Goal: Task Accomplishment & Management: Manage account settings

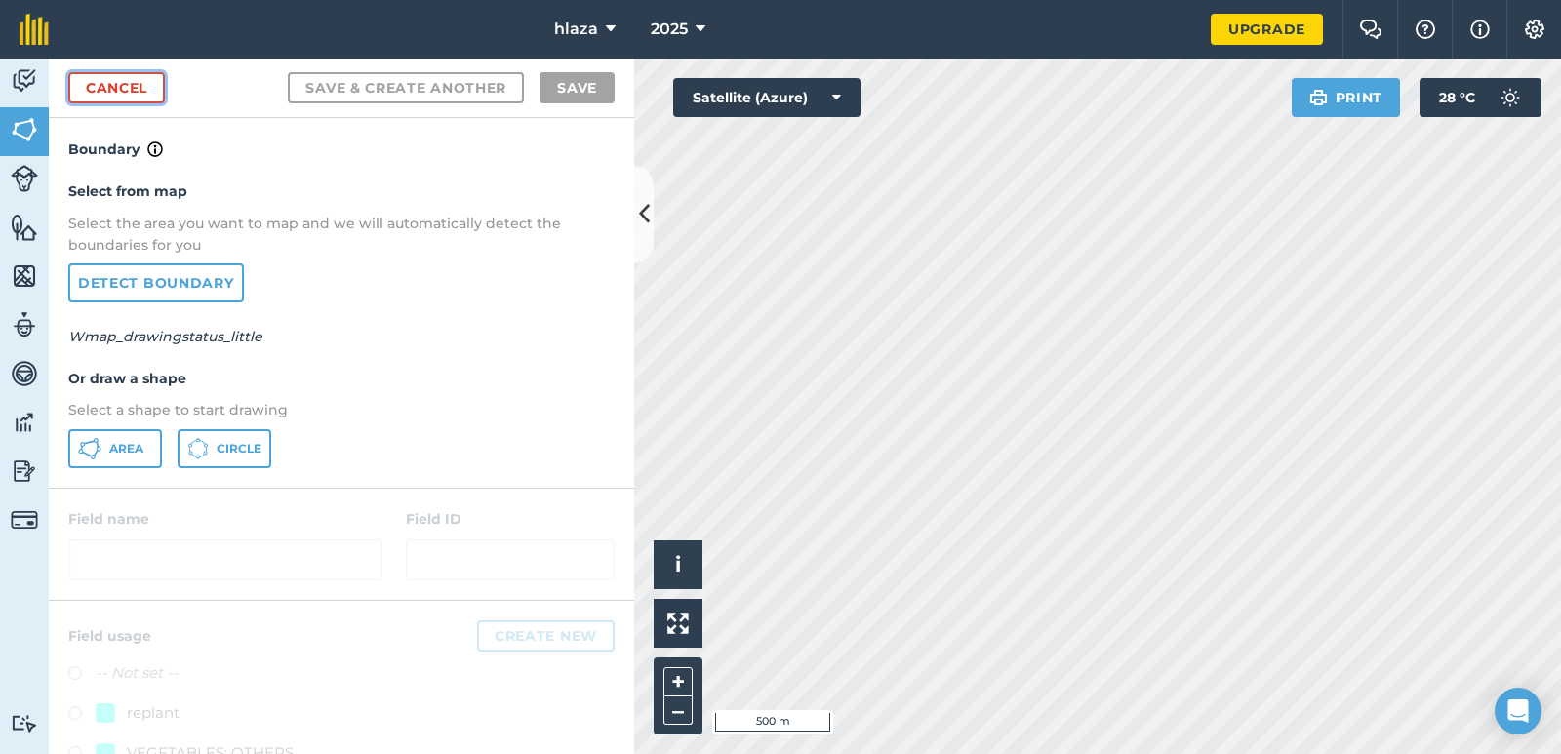
click at [117, 94] on link "Cancel" at bounding box center [116, 87] width 97 height 31
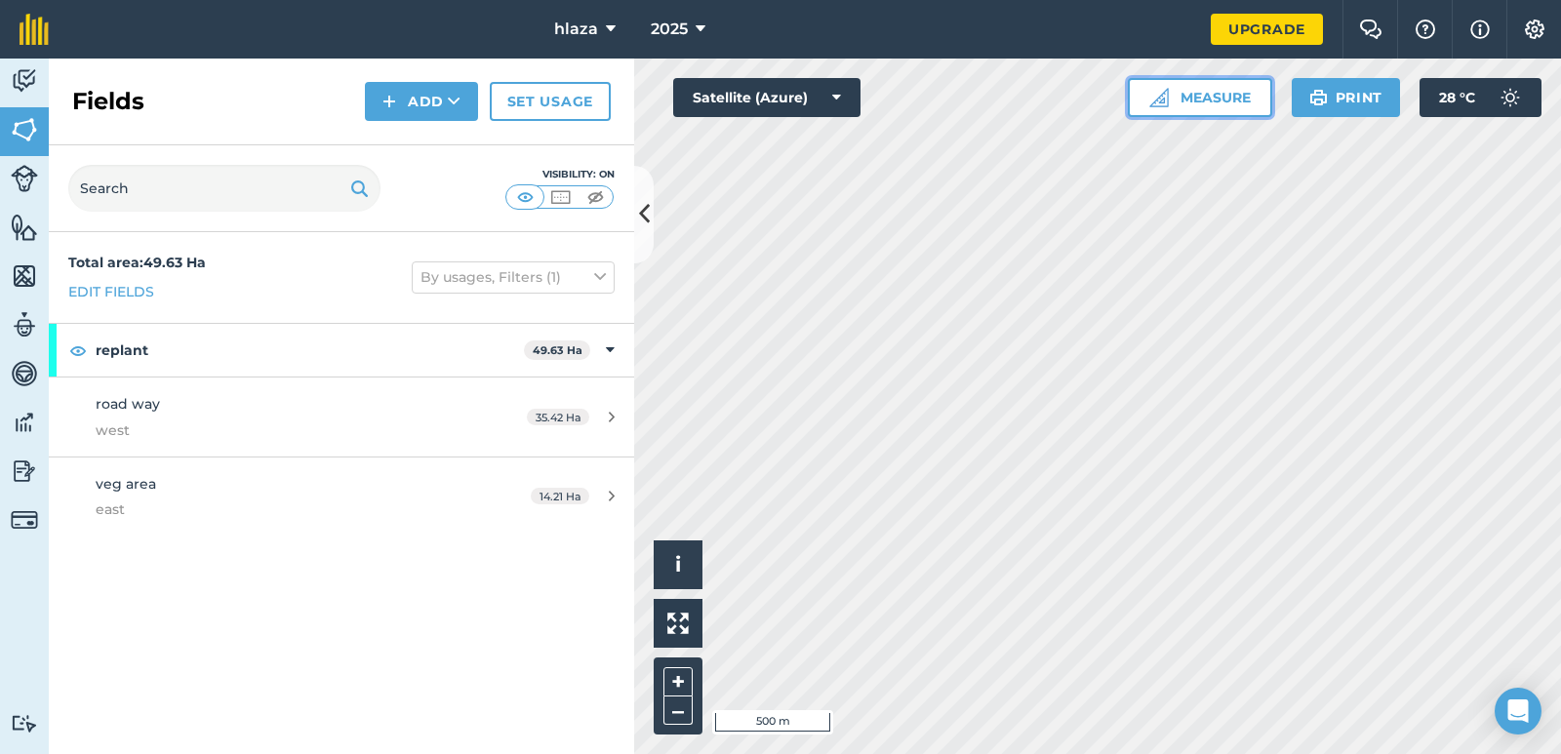
click at [1185, 103] on button "Measure" at bounding box center [1200, 97] width 144 height 39
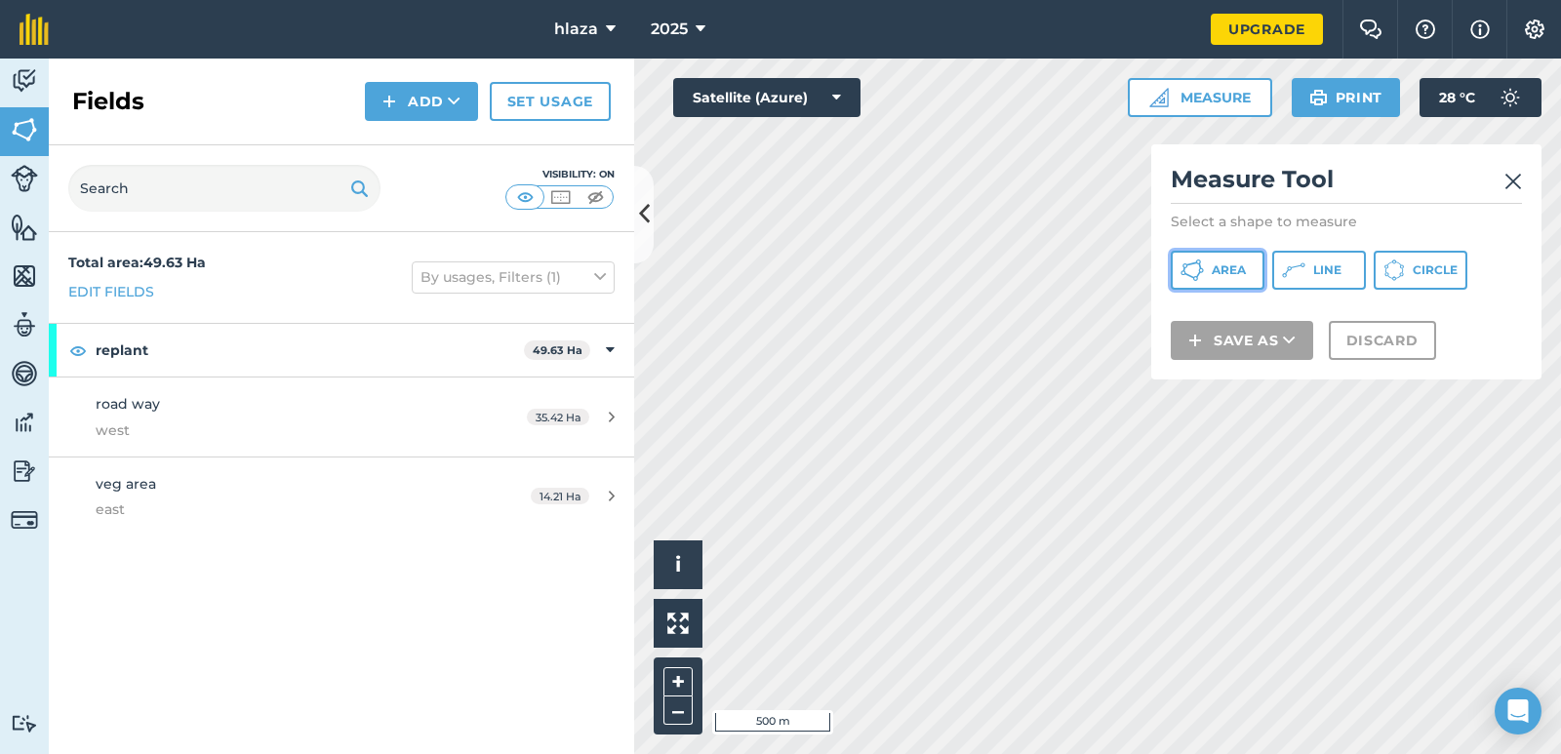
click at [1229, 272] on span "Area" at bounding box center [1229, 270] width 34 height 16
click at [1514, 176] on img at bounding box center [1513, 181] width 18 height 23
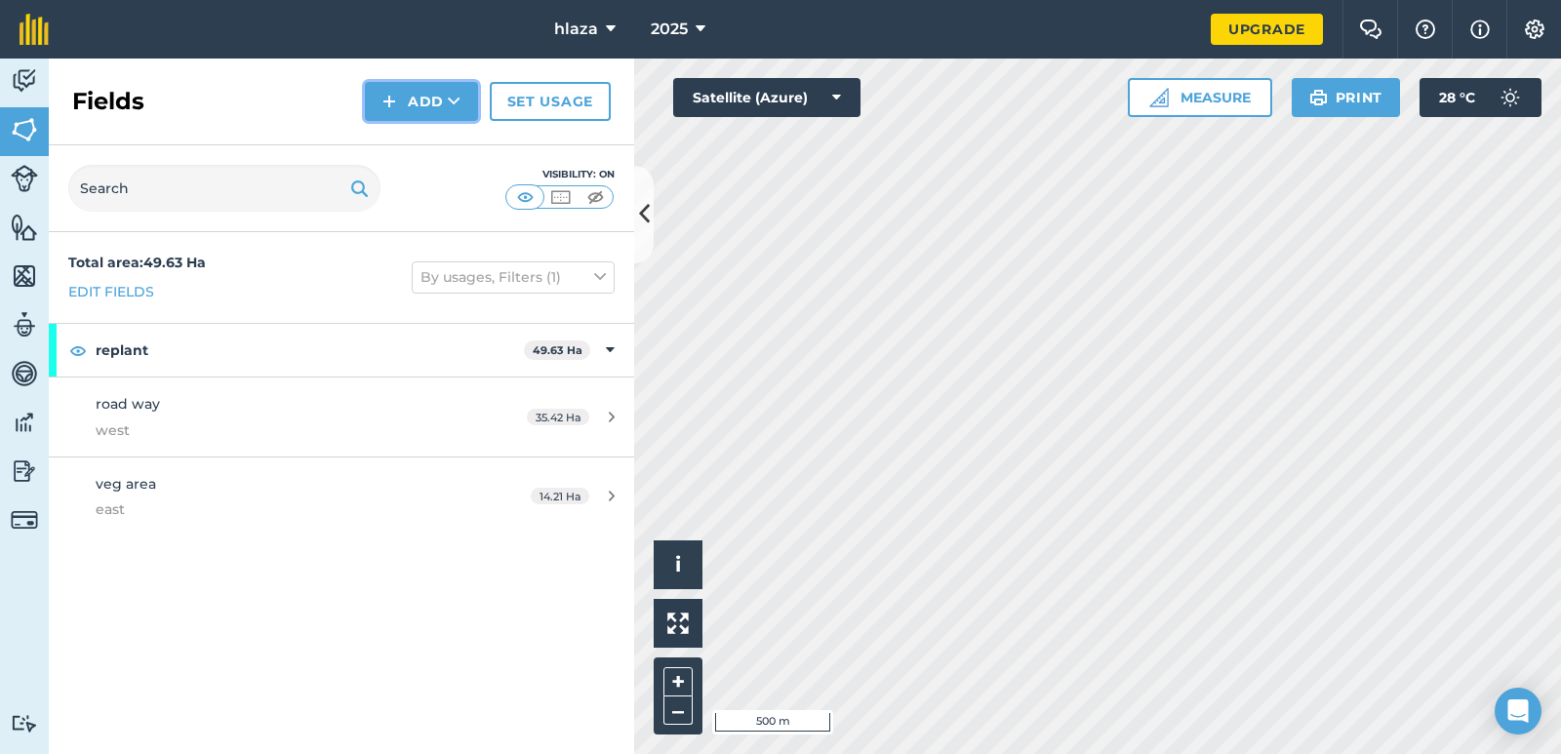
click at [426, 101] on button "Add" at bounding box center [421, 101] width 113 height 39
click at [422, 144] on link "Draw" at bounding box center [421, 145] width 107 height 43
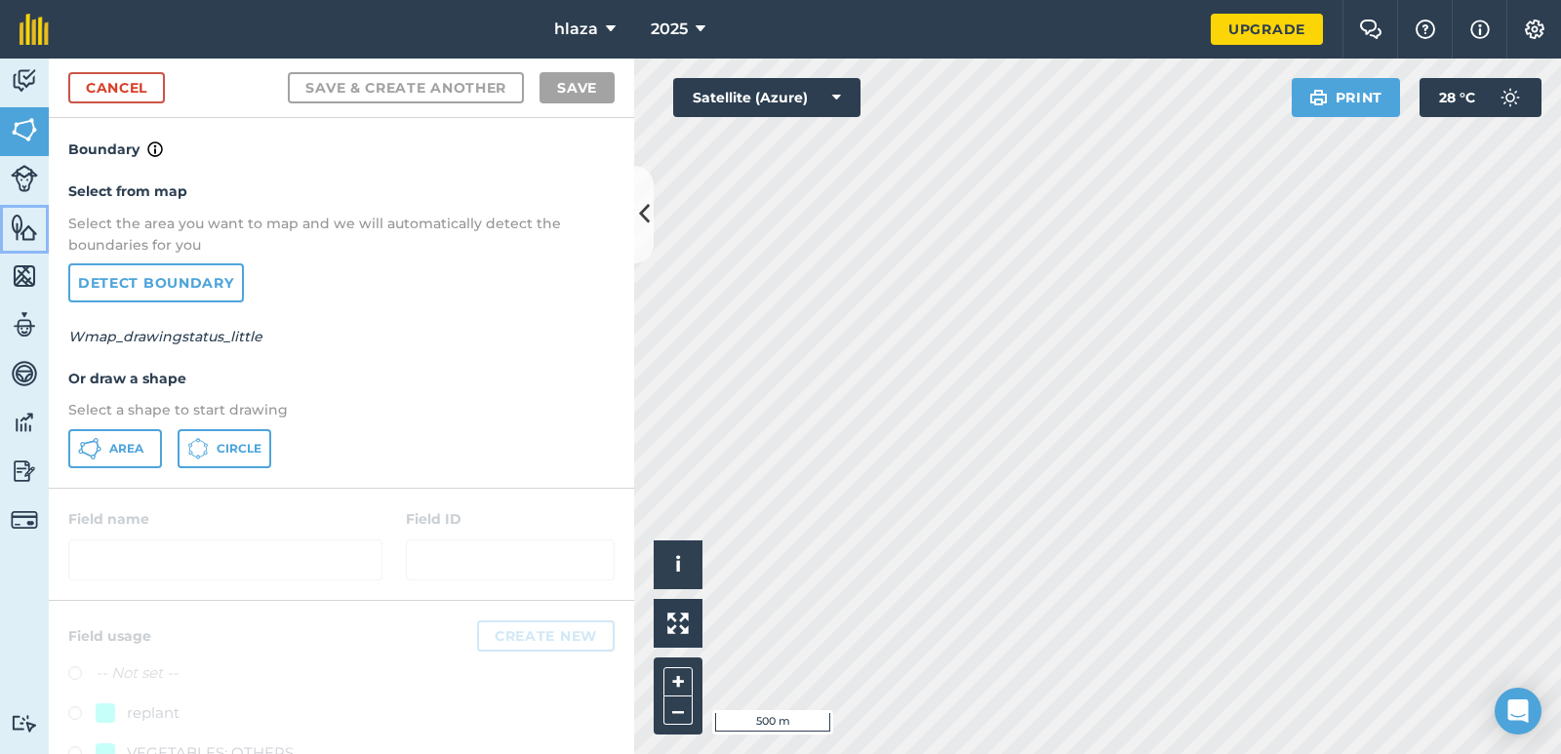
click at [26, 233] on img at bounding box center [24, 227] width 27 height 29
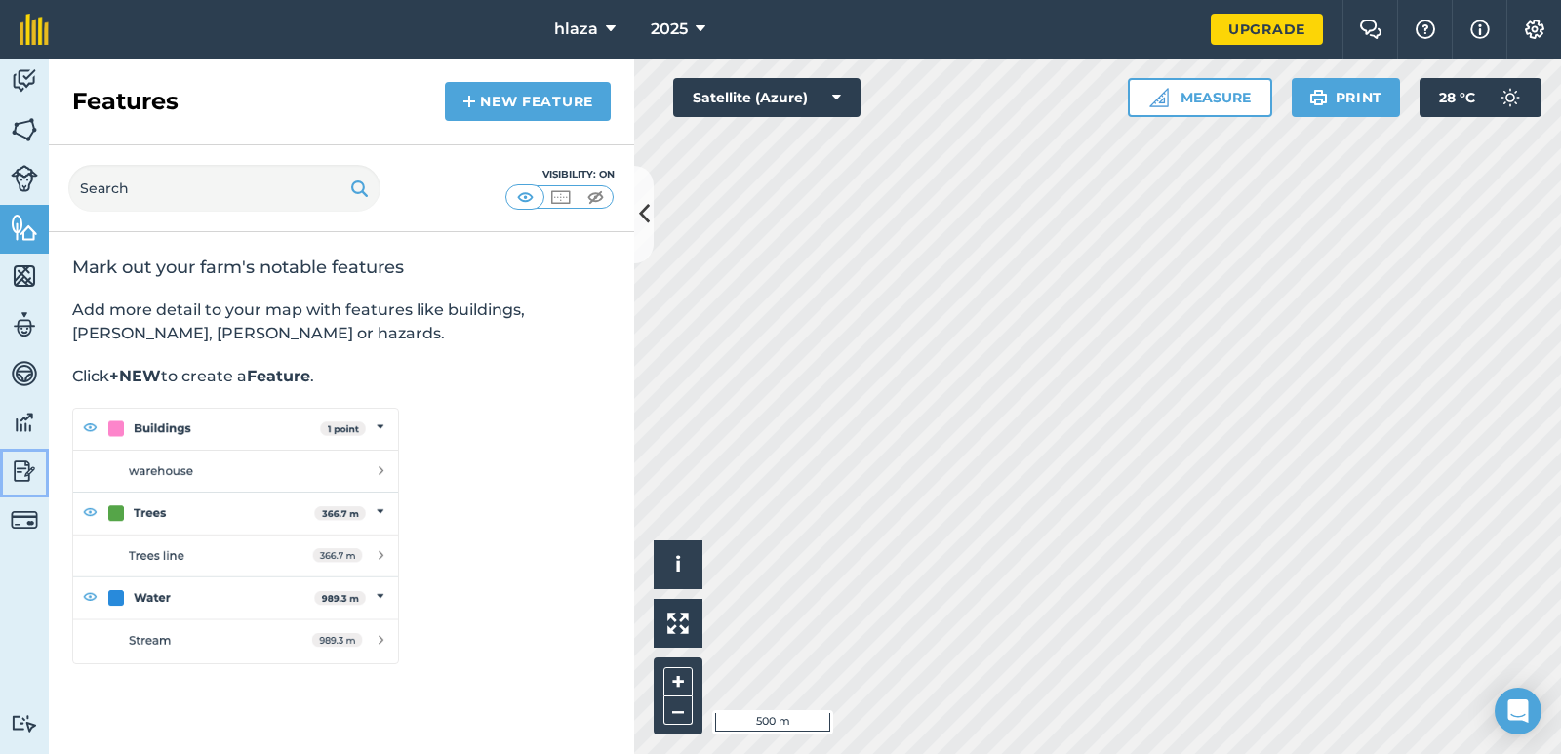
click at [21, 466] on img at bounding box center [24, 471] width 27 height 29
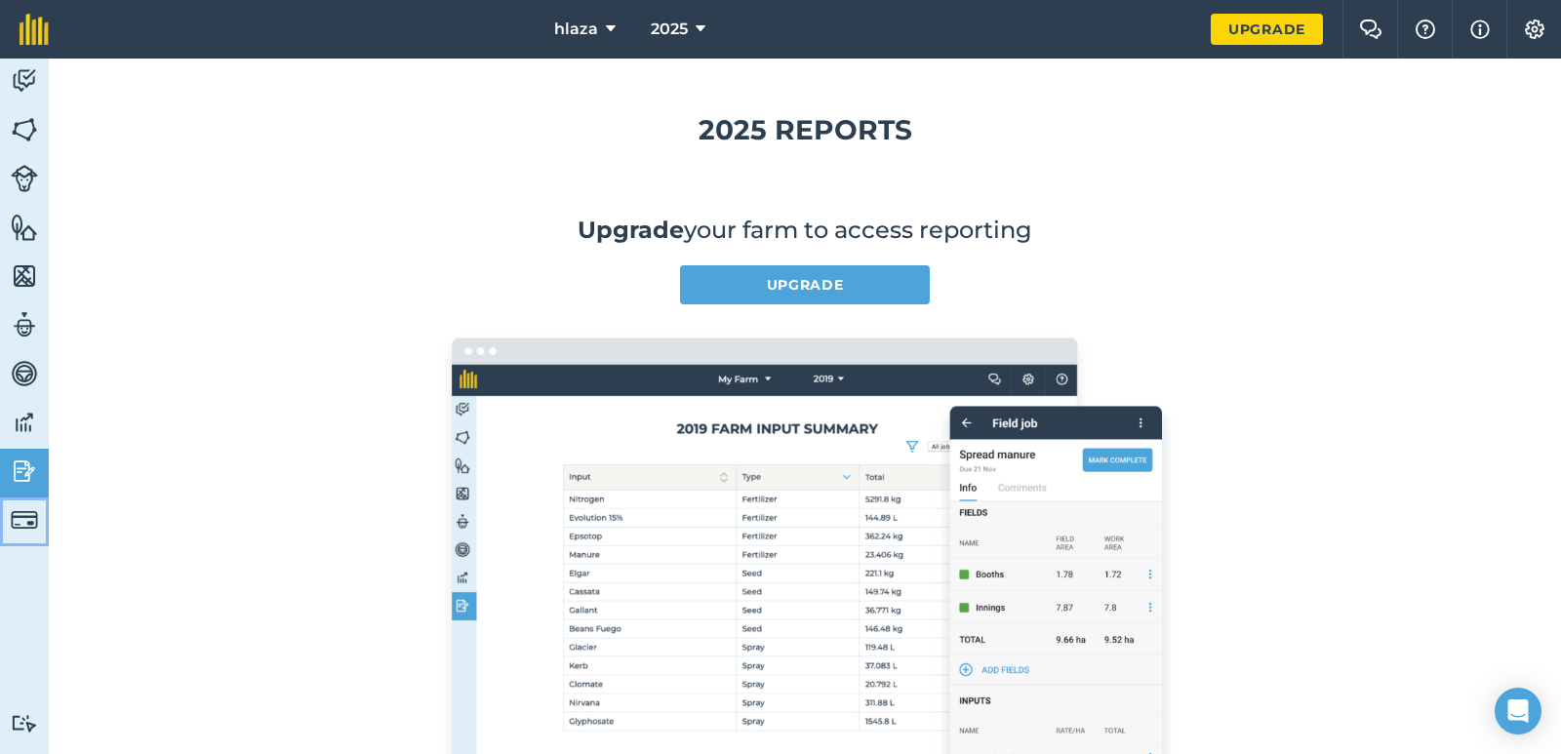
click at [16, 513] on img at bounding box center [24, 519] width 27 height 27
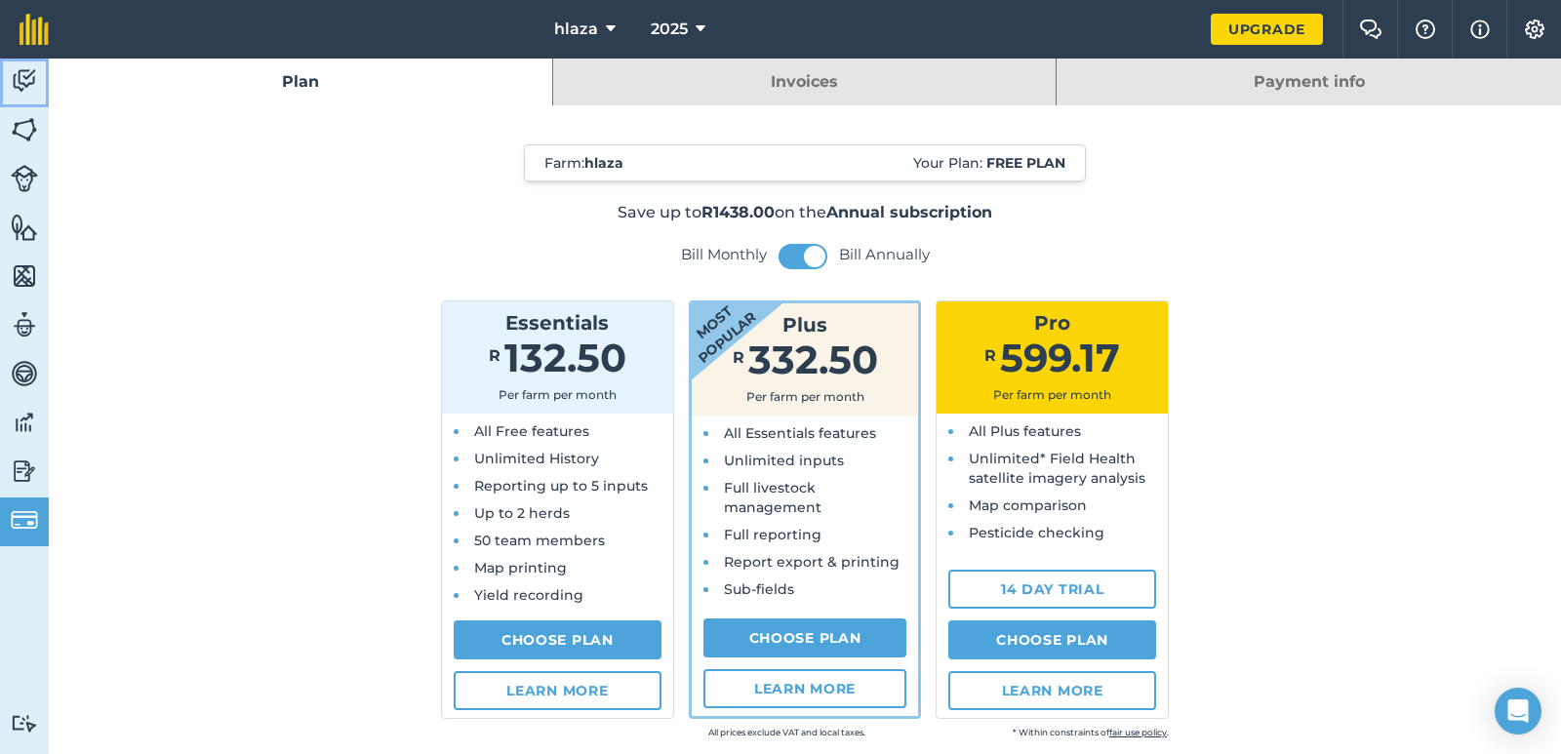
click at [30, 76] on img at bounding box center [24, 80] width 27 height 29
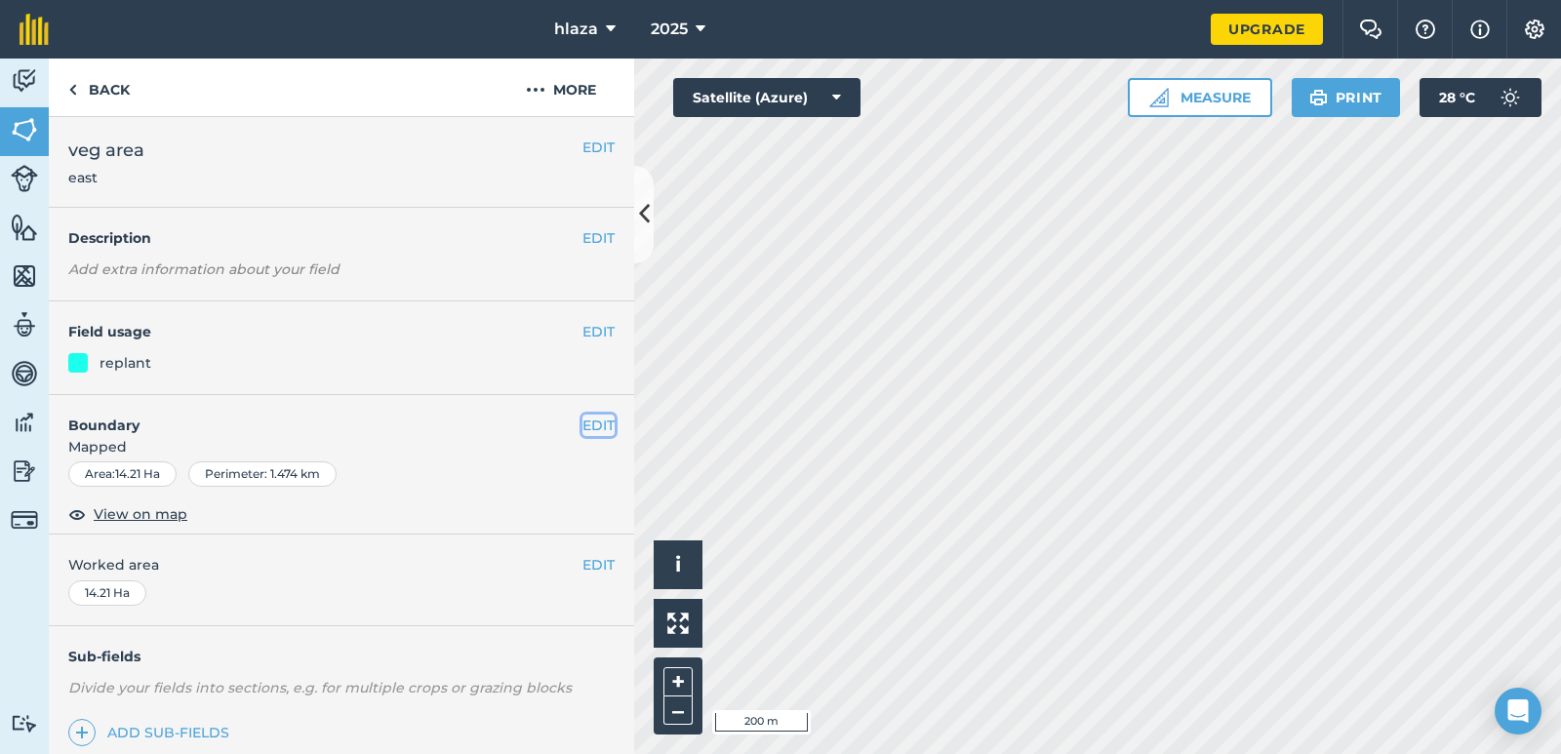
click at [582, 419] on button "EDIT" at bounding box center [598, 425] width 32 height 21
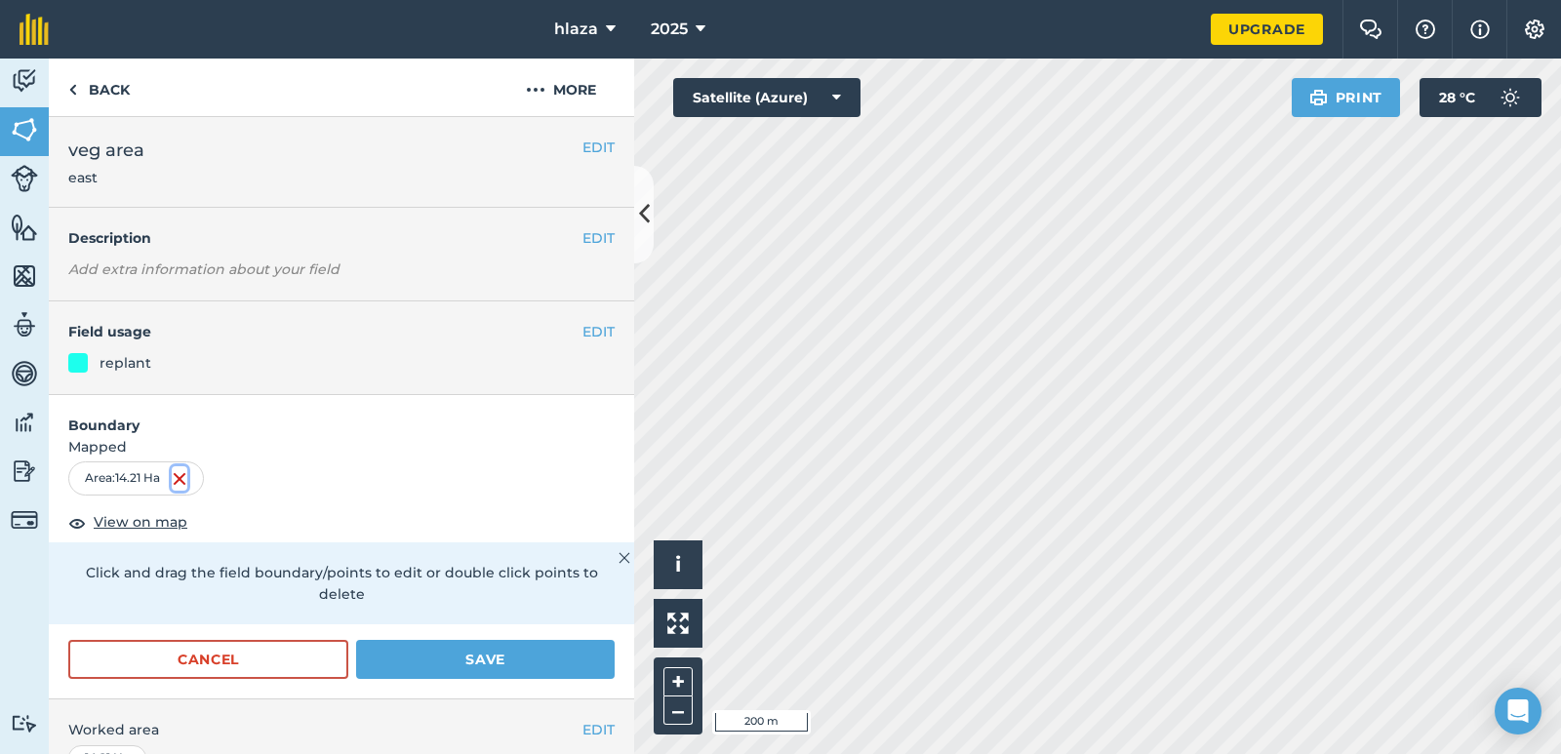
click at [183, 478] on img at bounding box center [180, 478] width 16 height 23
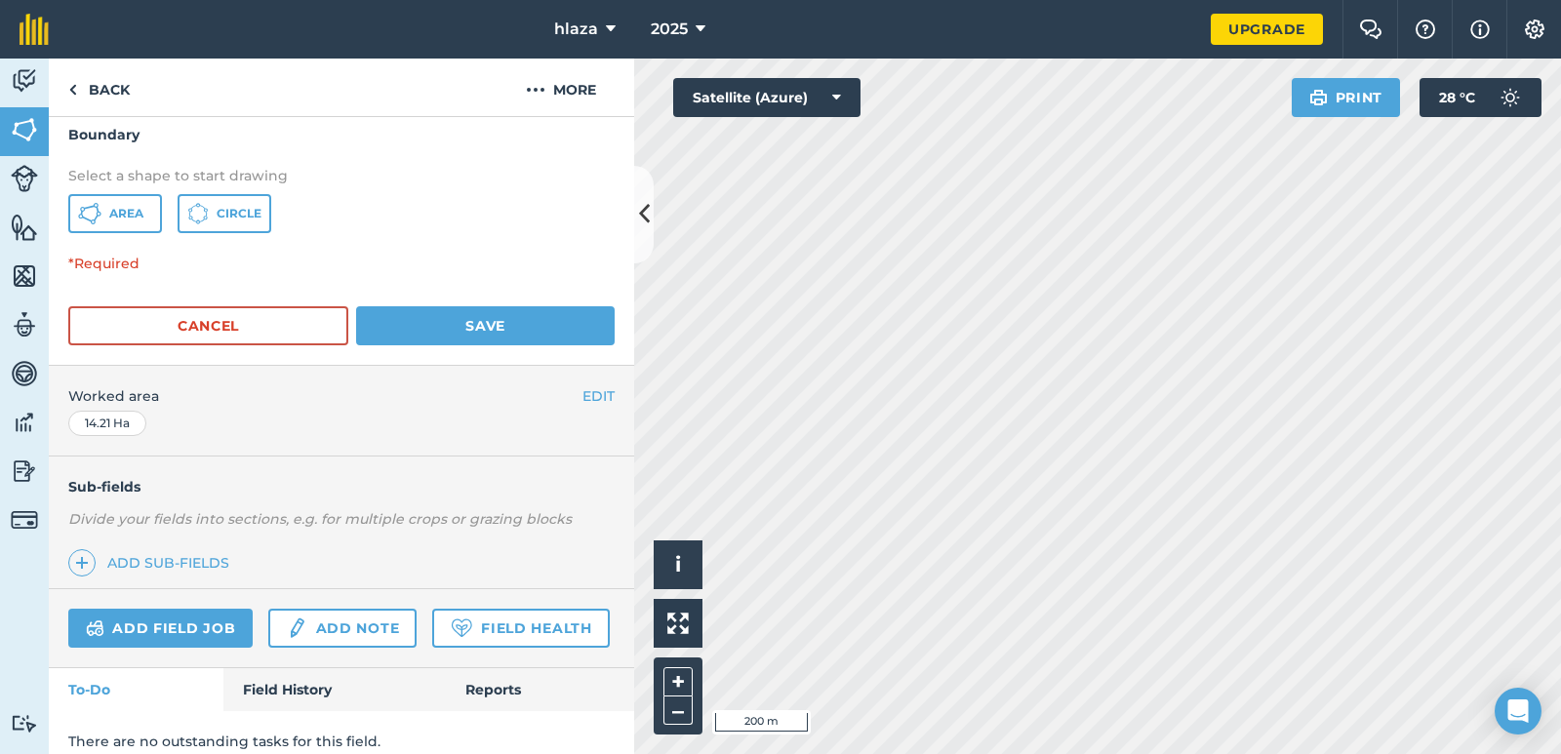
scroll to position [363, 0]
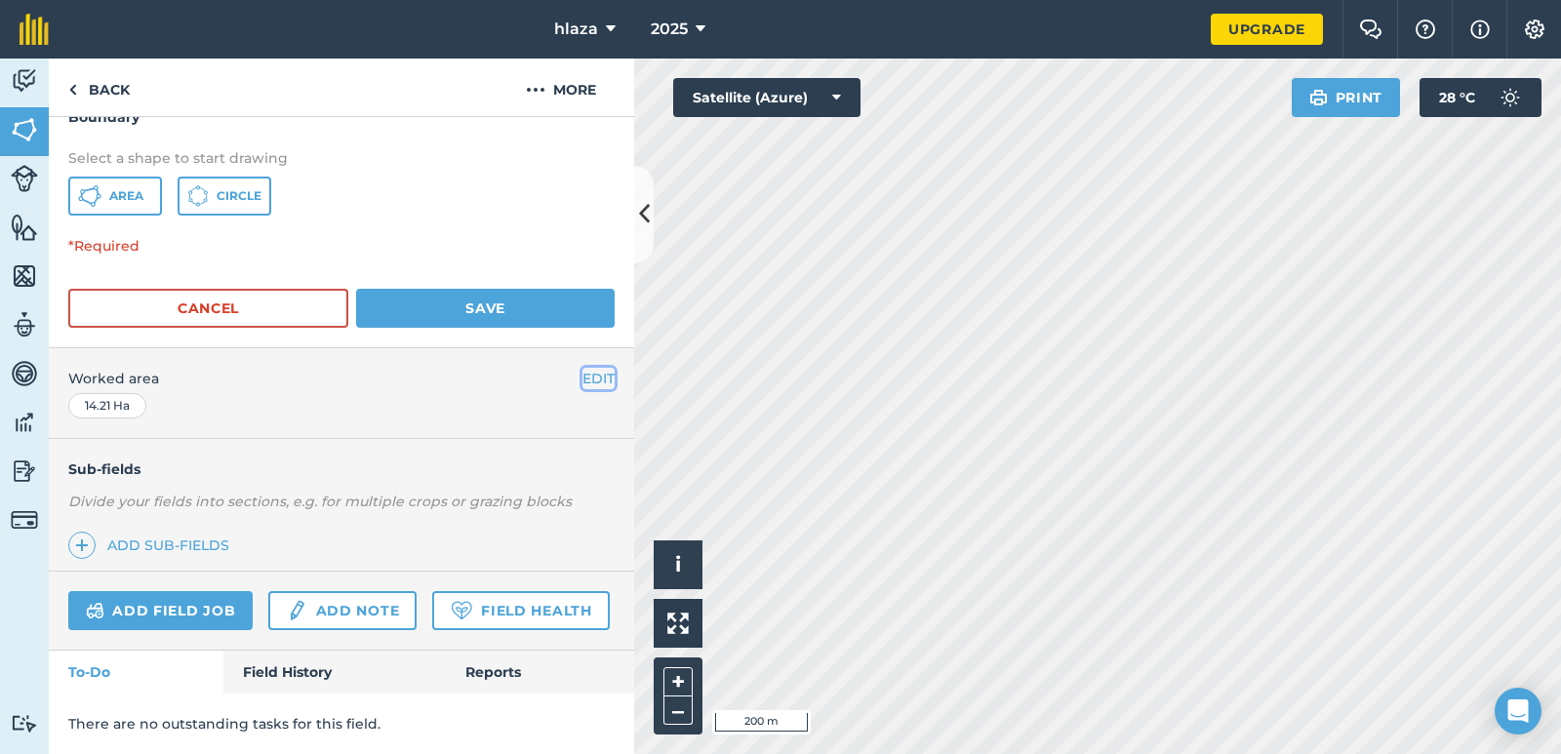
click at [582, 368] on button "EDIT" at bounding box center [598, 378] width 32 height 21
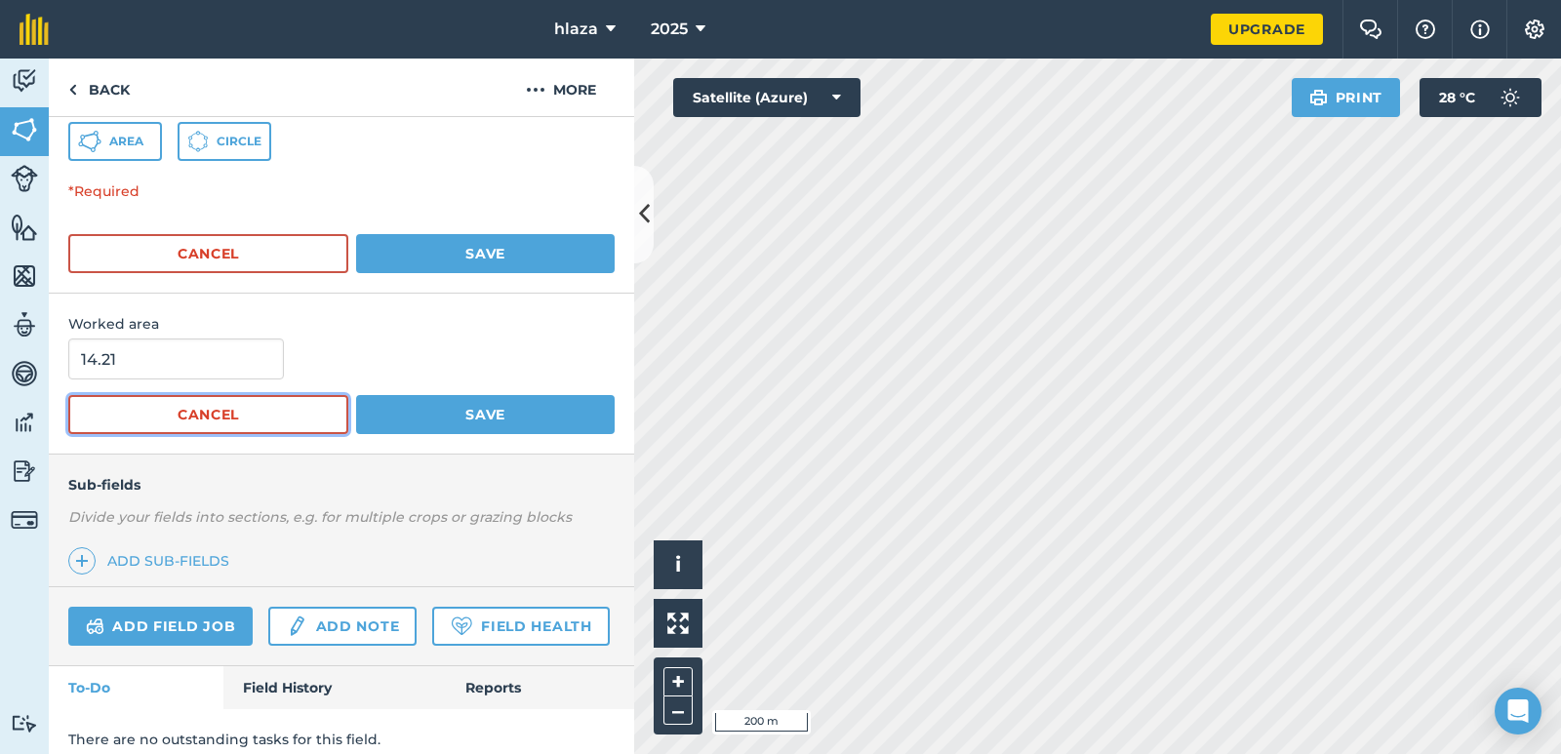
click at [201, 415] on button "Cancel" at bounding box center [208, 414] width 280 height 39
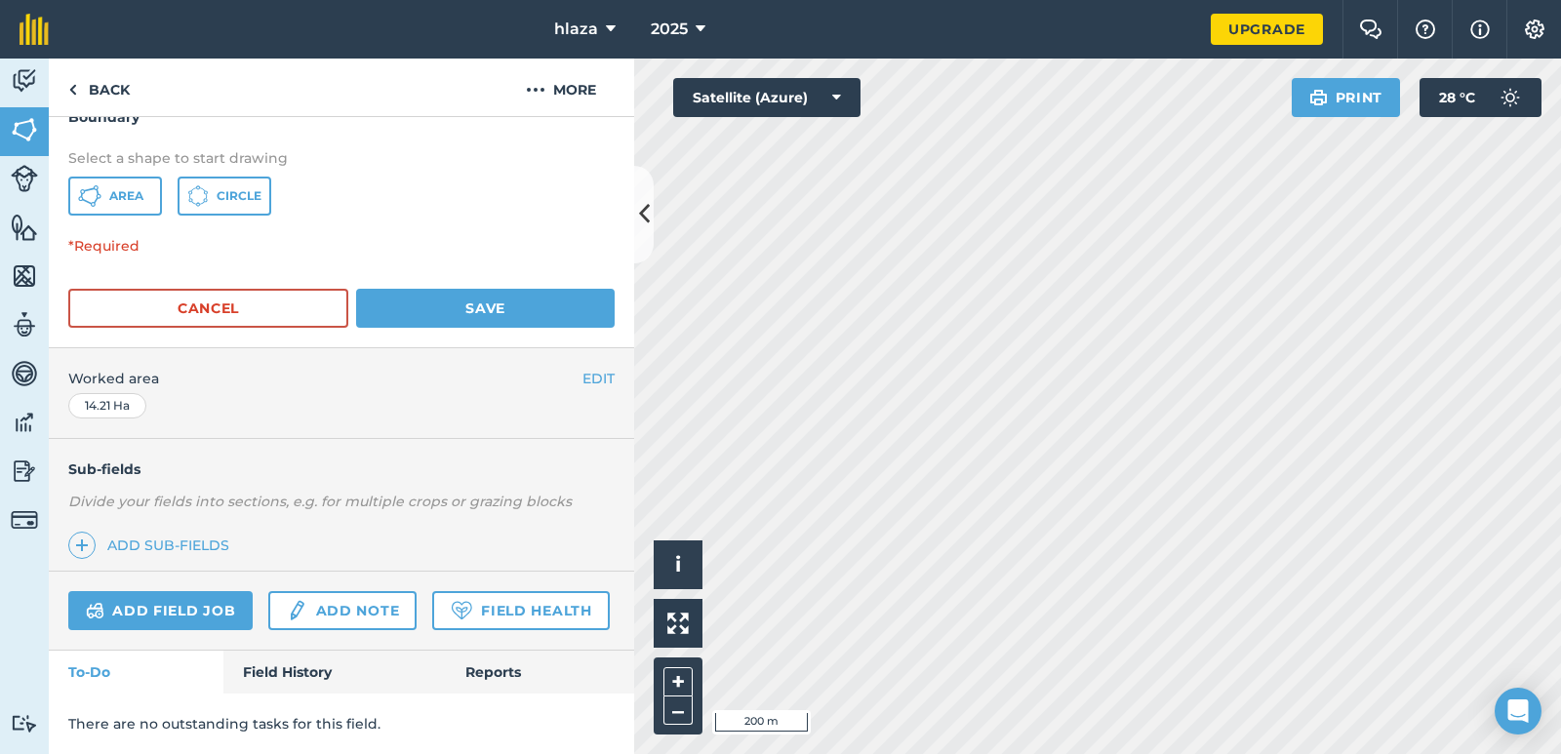
click at [94, 393] on div "14.21 Ha" at bounding box center [107, 405] width 78 height 25
click at [582, 368] on button "EDIT" at bounding box center [598, 378] width 32 height 21
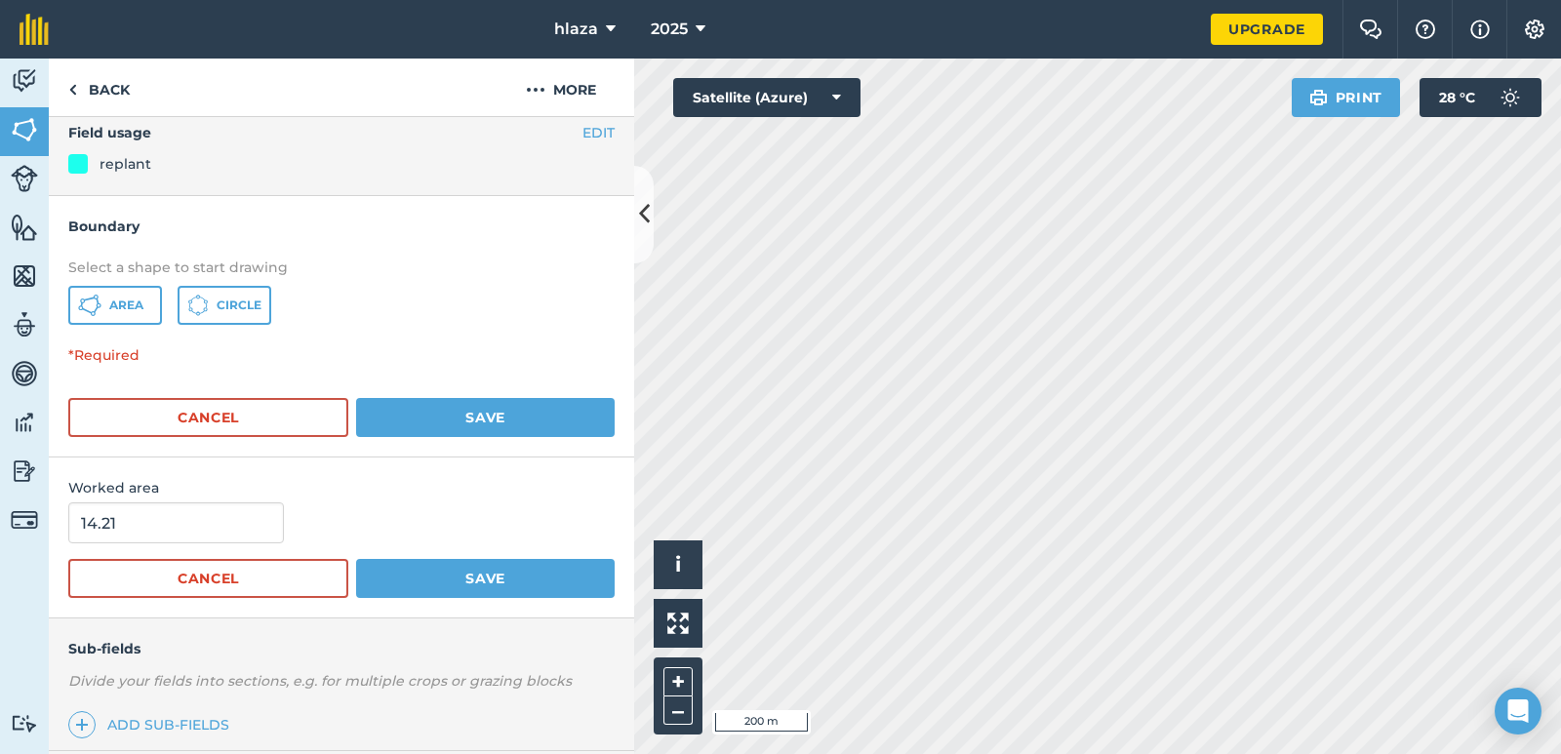
scroll to position [43, 0]
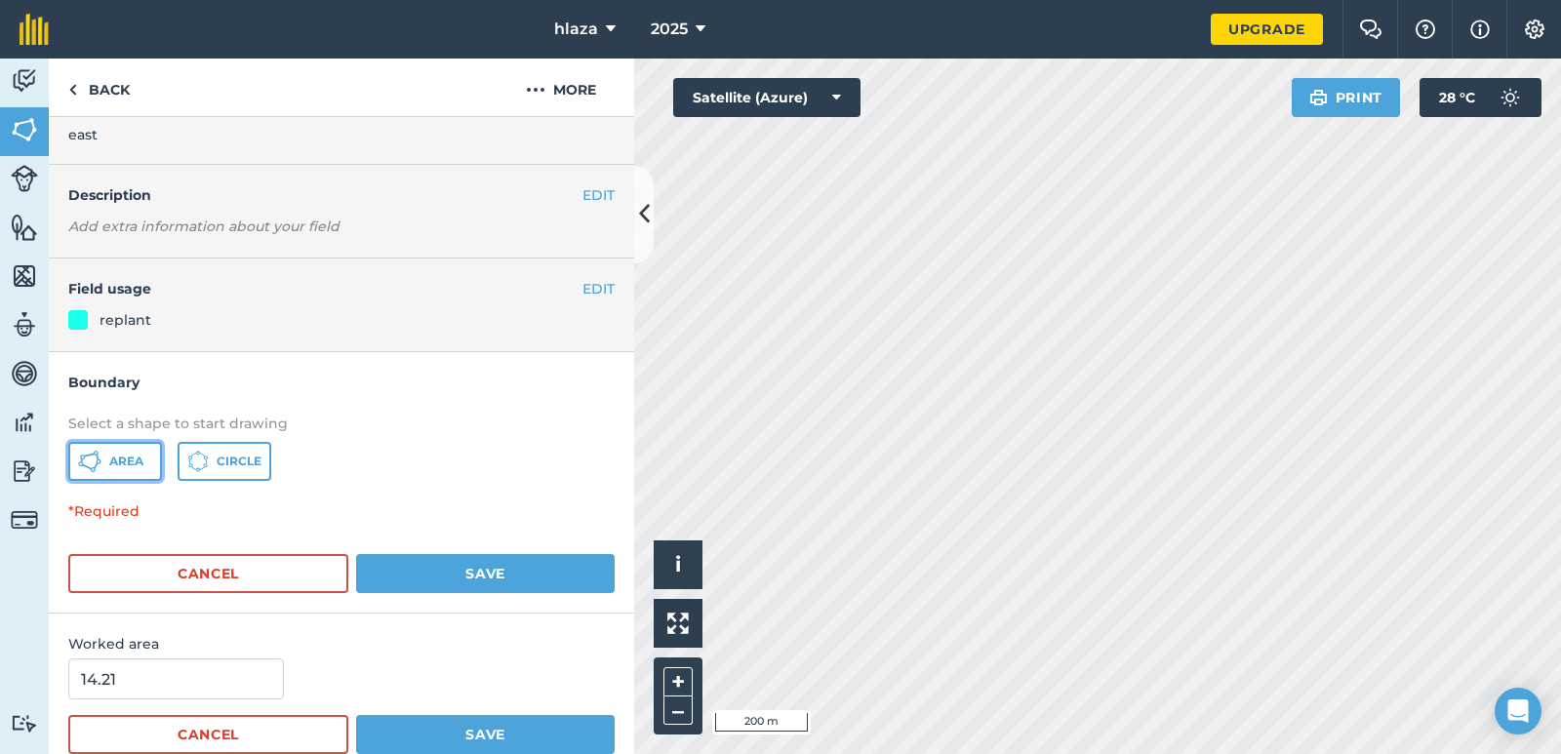
click at [100, 465] on icon at bounding box center [89, 461] width 23 height 23
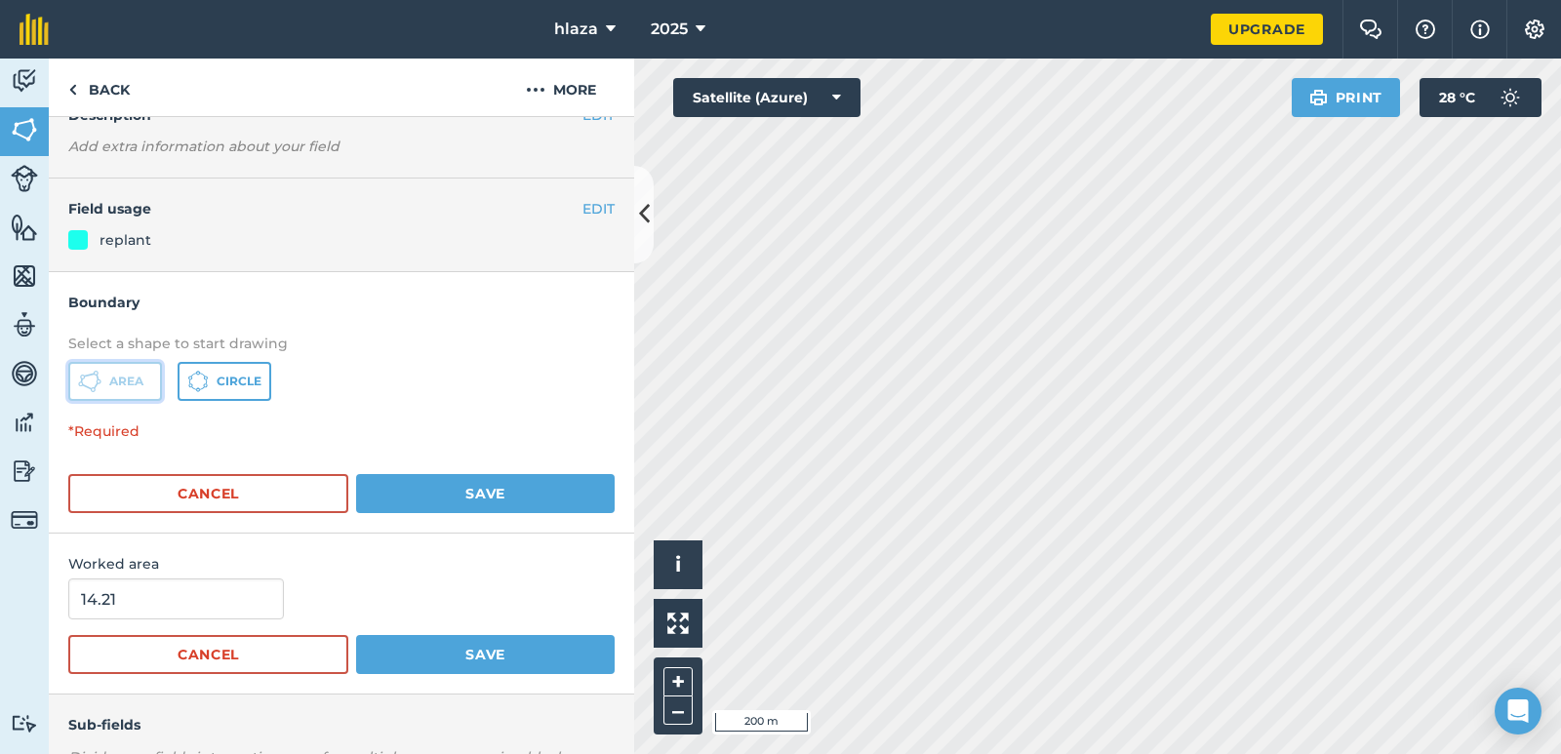
scroll to position [0, 0]
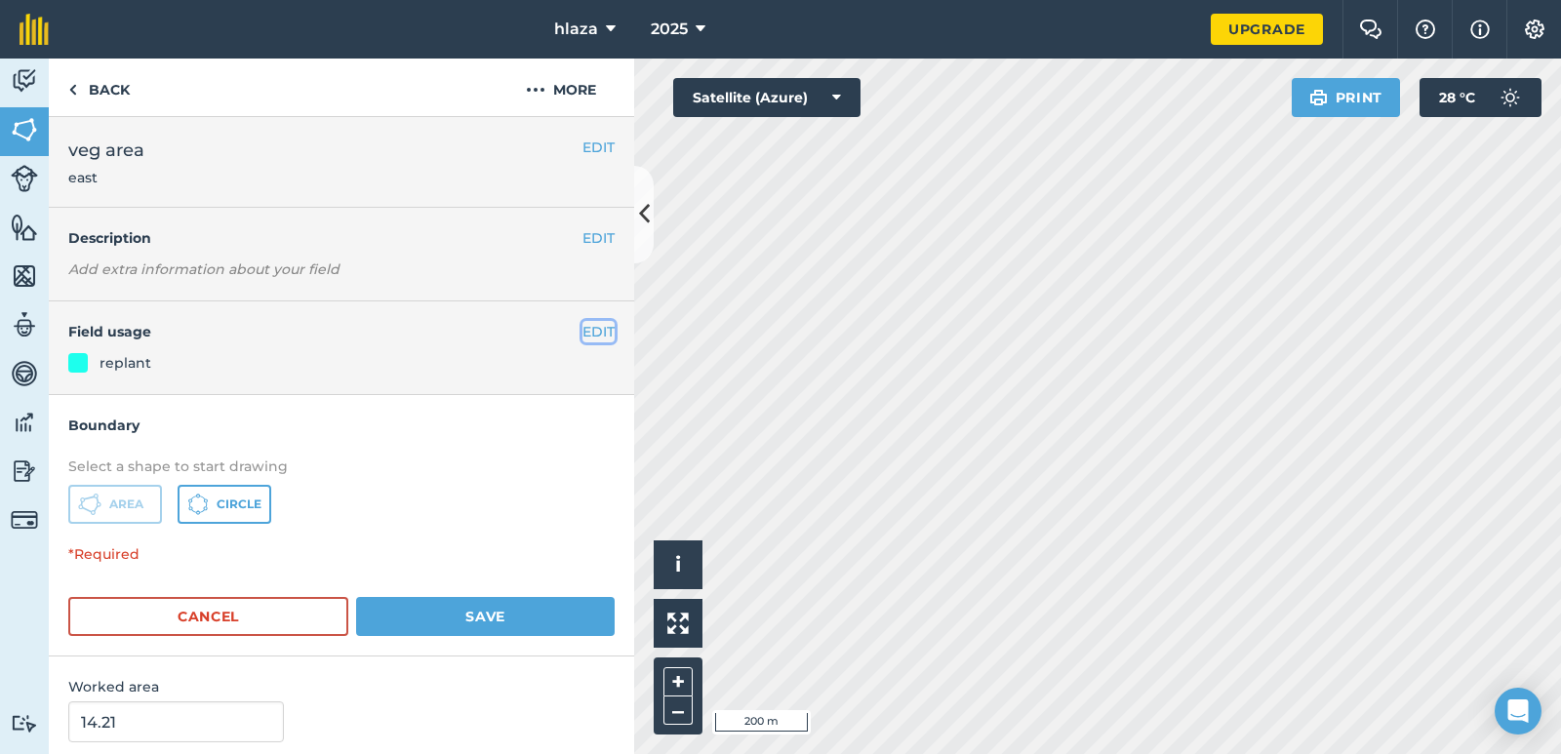
click at [590, 330] on button "EDIT" at bounding box center [598, 331] width 32 height 21
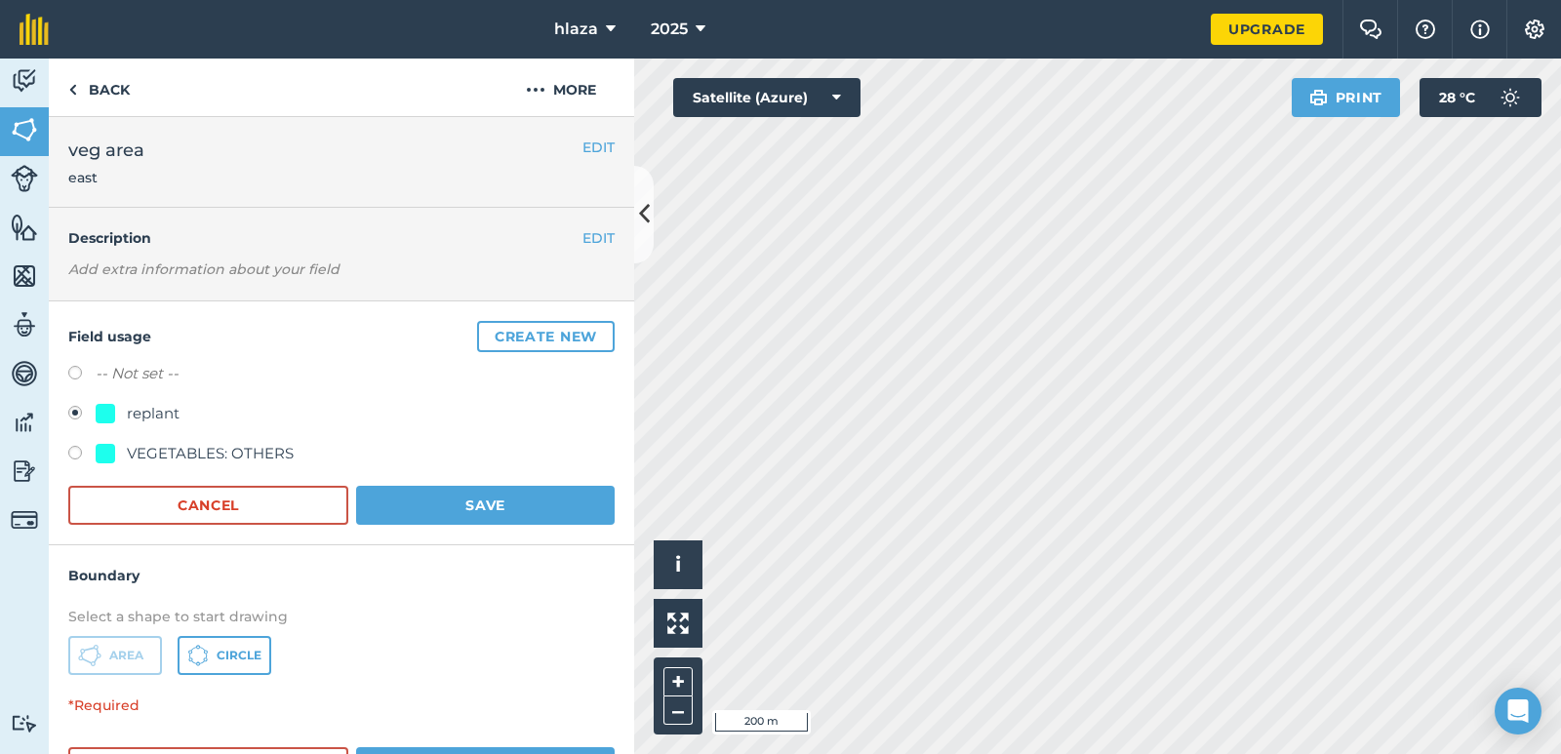
click at [78, 373] on label at bounding box center [81, 376] width 27 height 20
radio input "true"
radio input "false"
click at [558, 88] on button "More" at bounding box center [561, 88] width 146 height 58
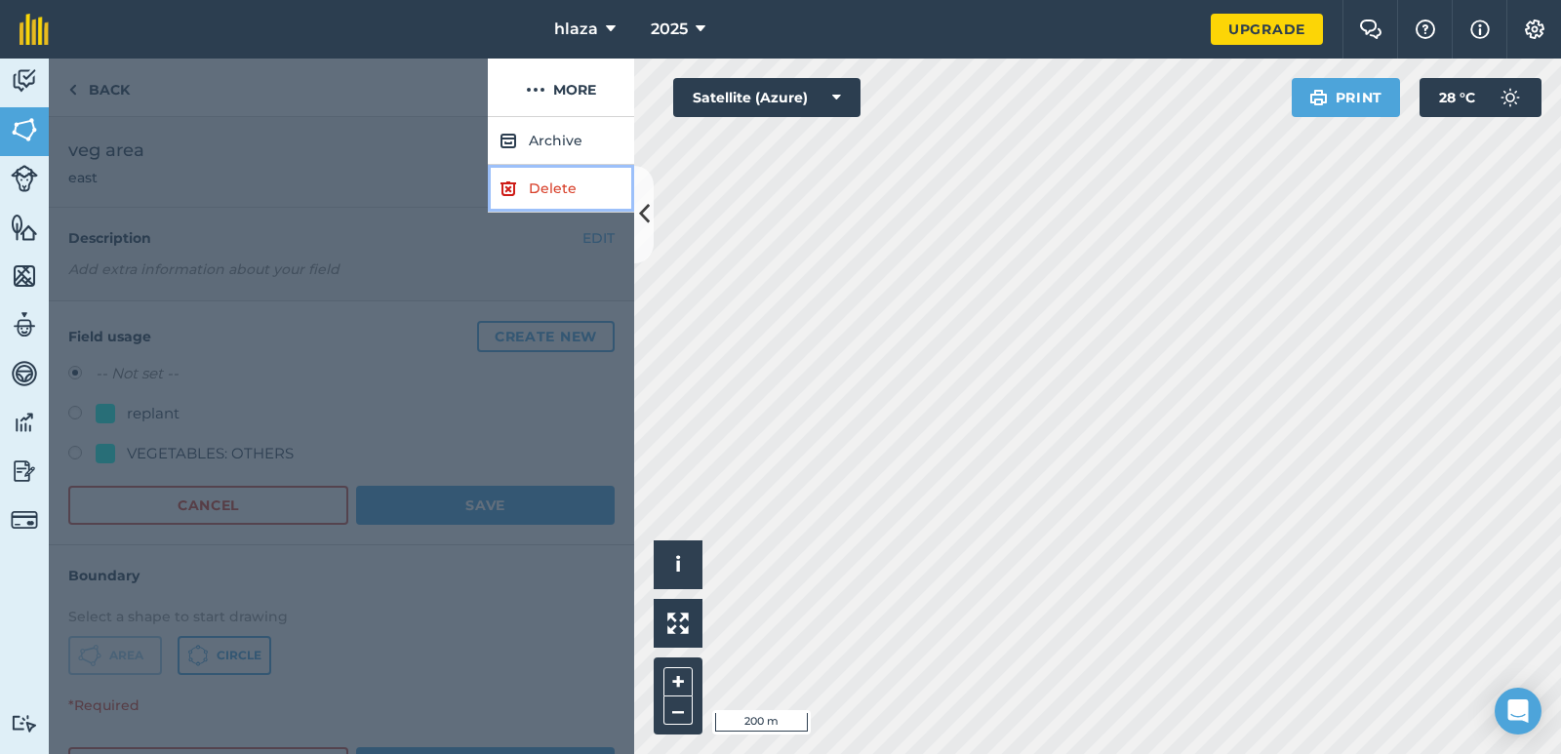
click at [540, 191] on link "Delete" at bounding box center [561, 189] width 146 height 48
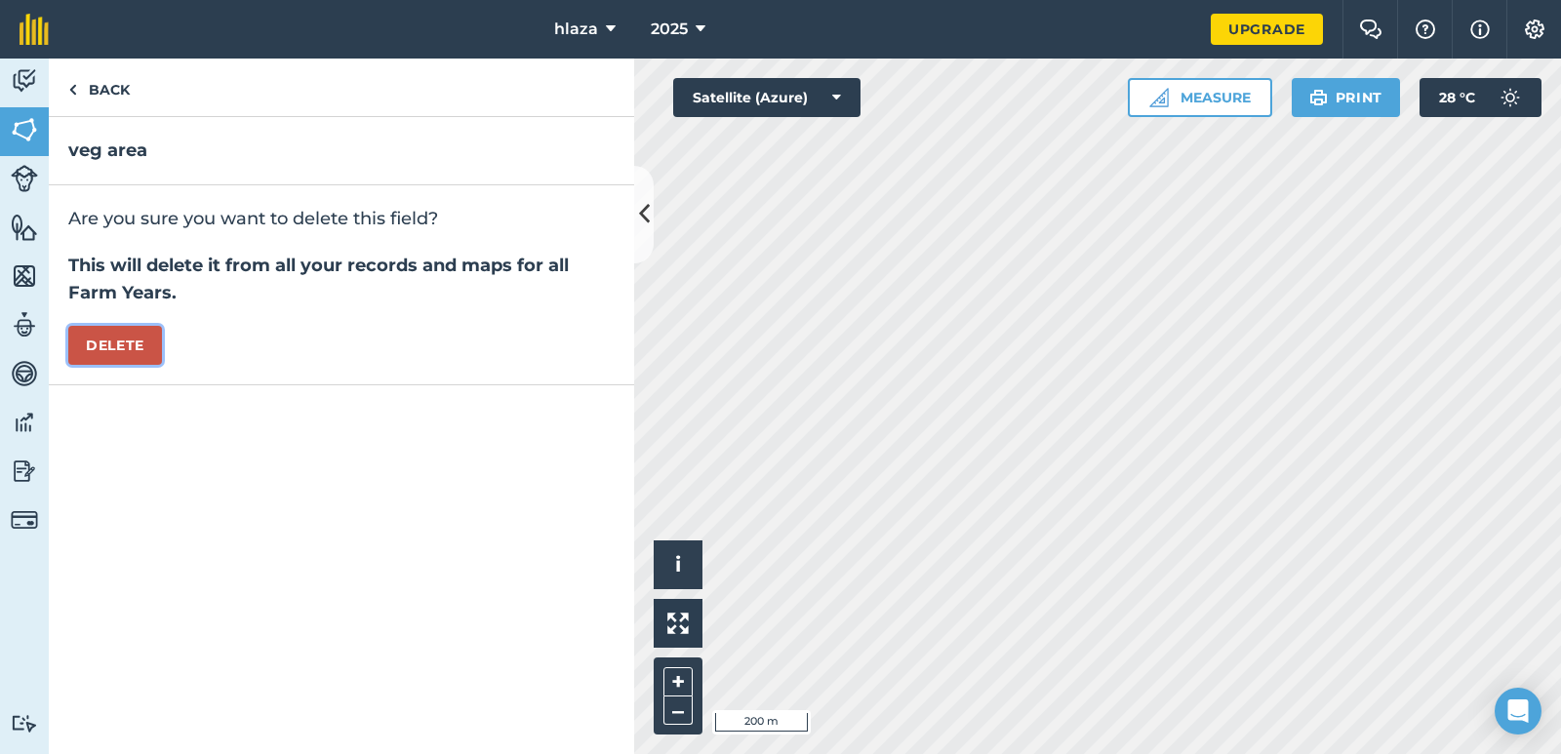
click at [143, 340] on button "Delete" at bounding box center [115, 345] width 94 height 39
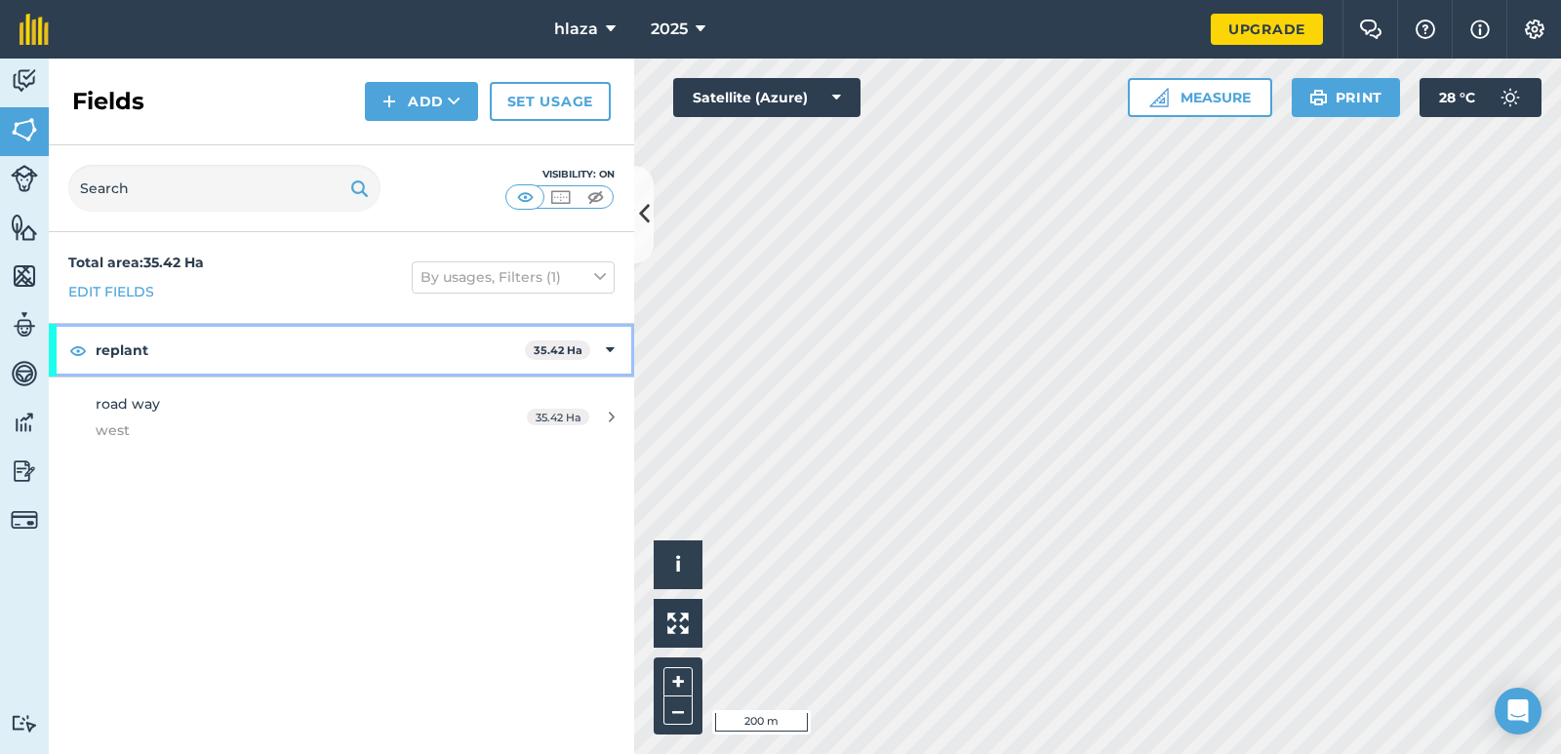
click at [612, 348] on icon at bounding box center [610, 349] width 9 height 21
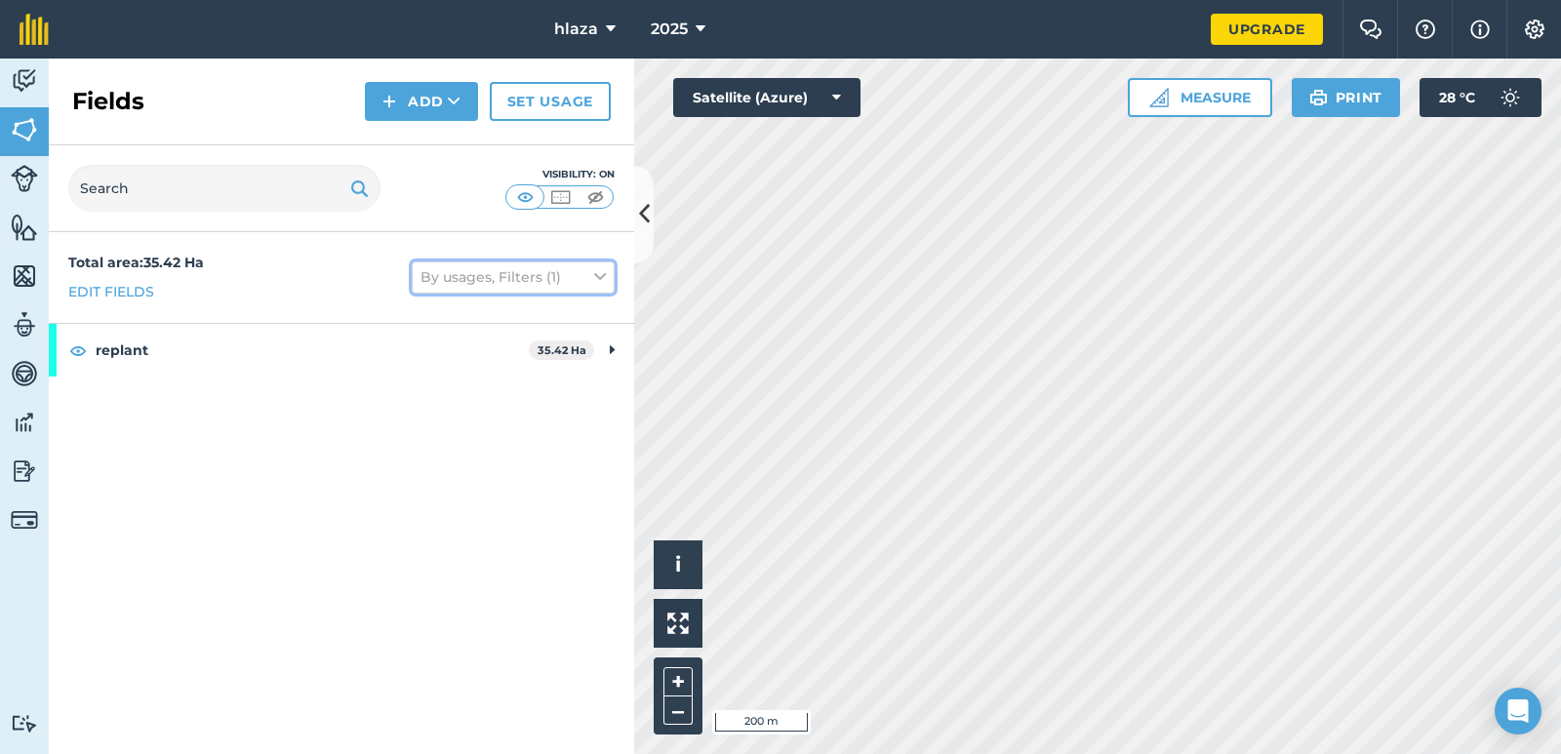
click at [600, 277] on icon at bounding box center [600, 276] width 12 height 21
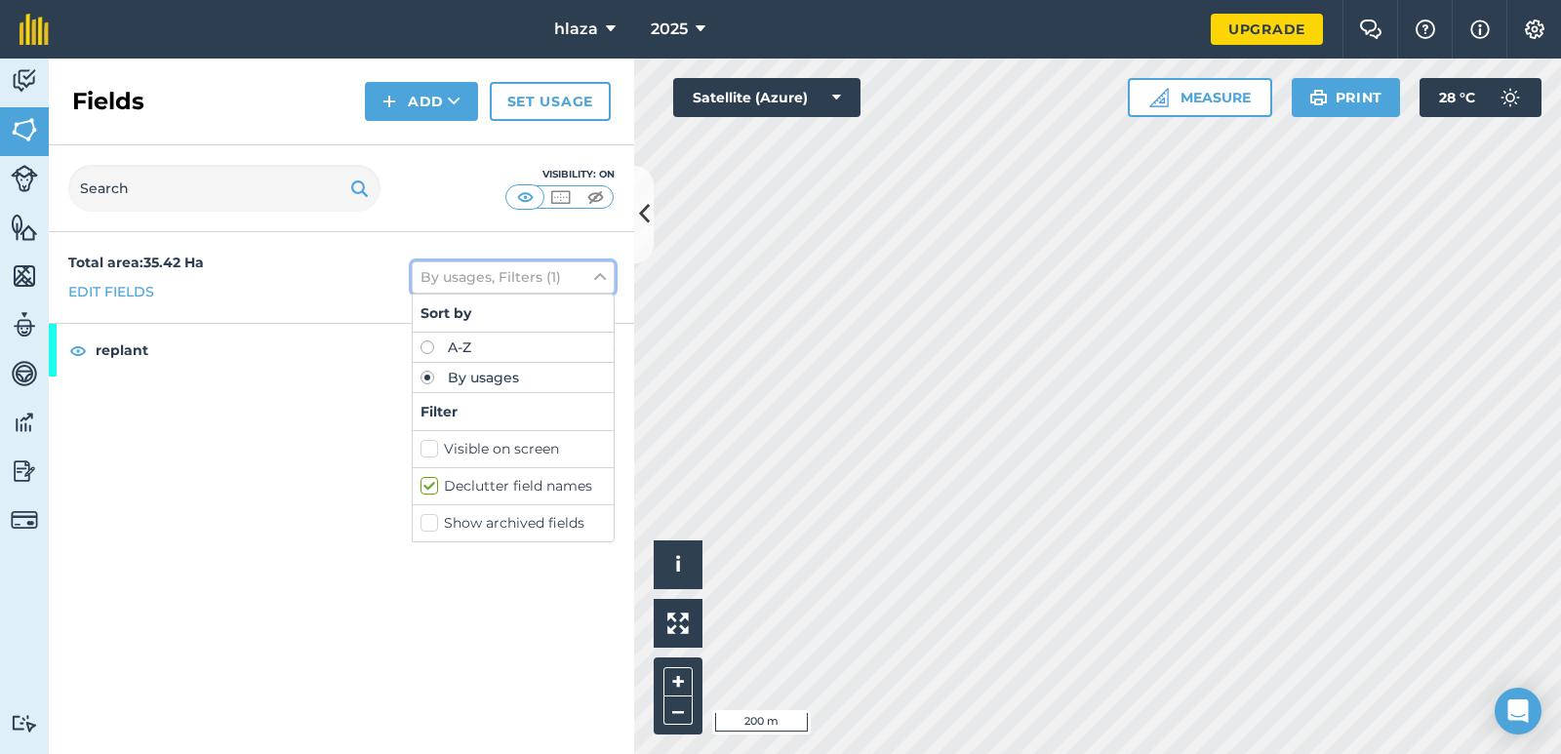
click at [600, 277] on icon at bounding box center [600, 276] width 12 height 21
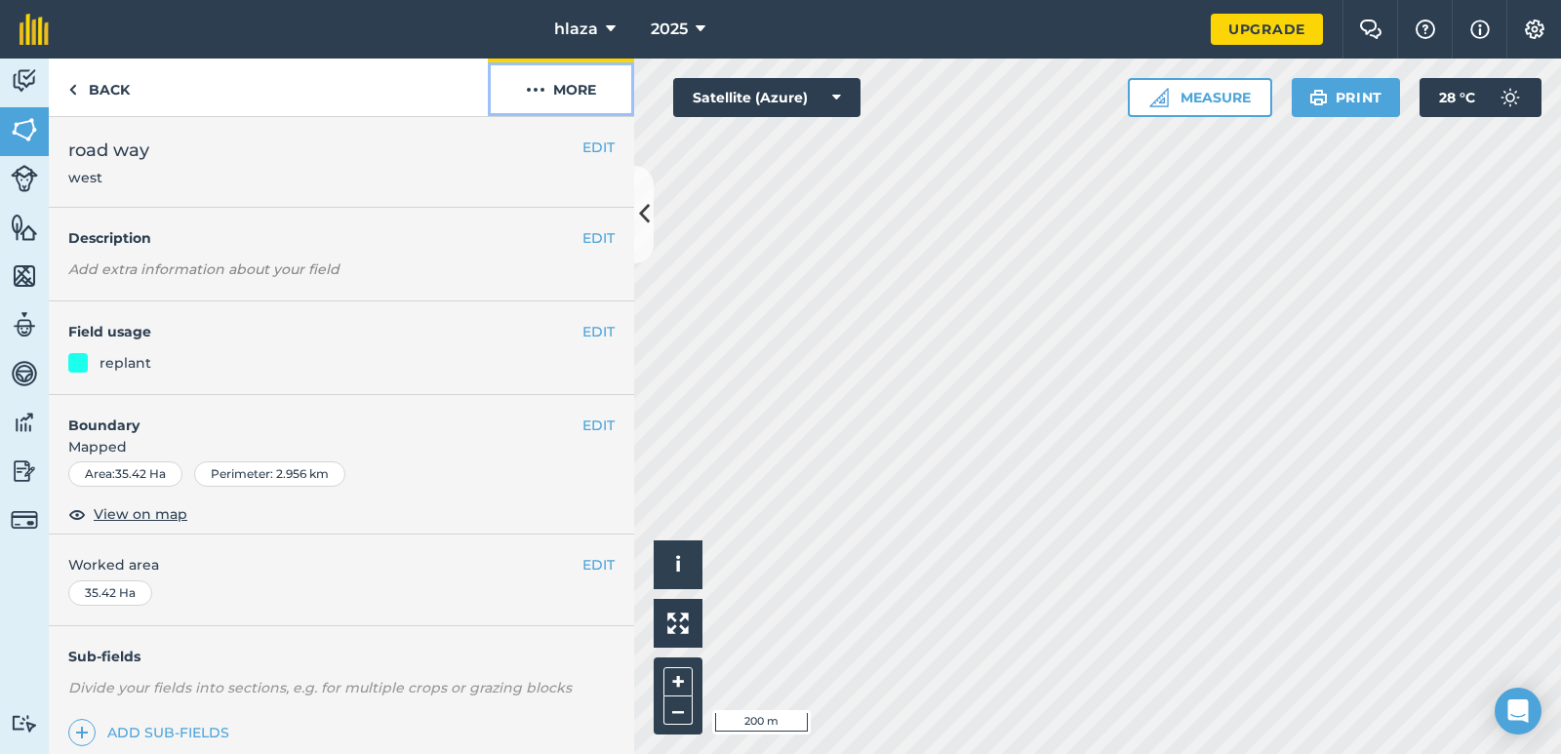
click at [538, 86] on img at bounding box center [536, 89] width 20 height 23
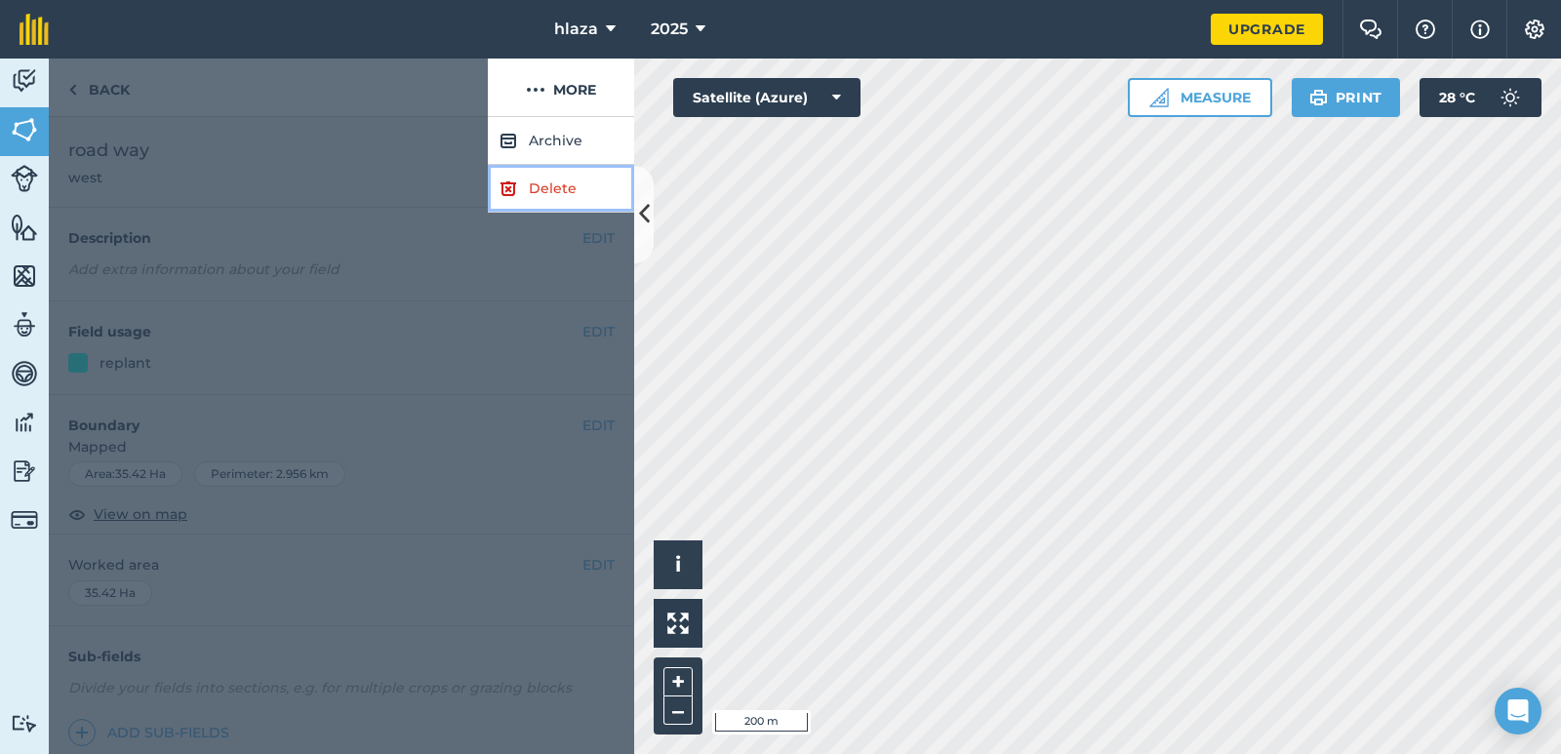
click at [543, 186] on link "Delete" at bounding box center [561, 189] width 146 height 48
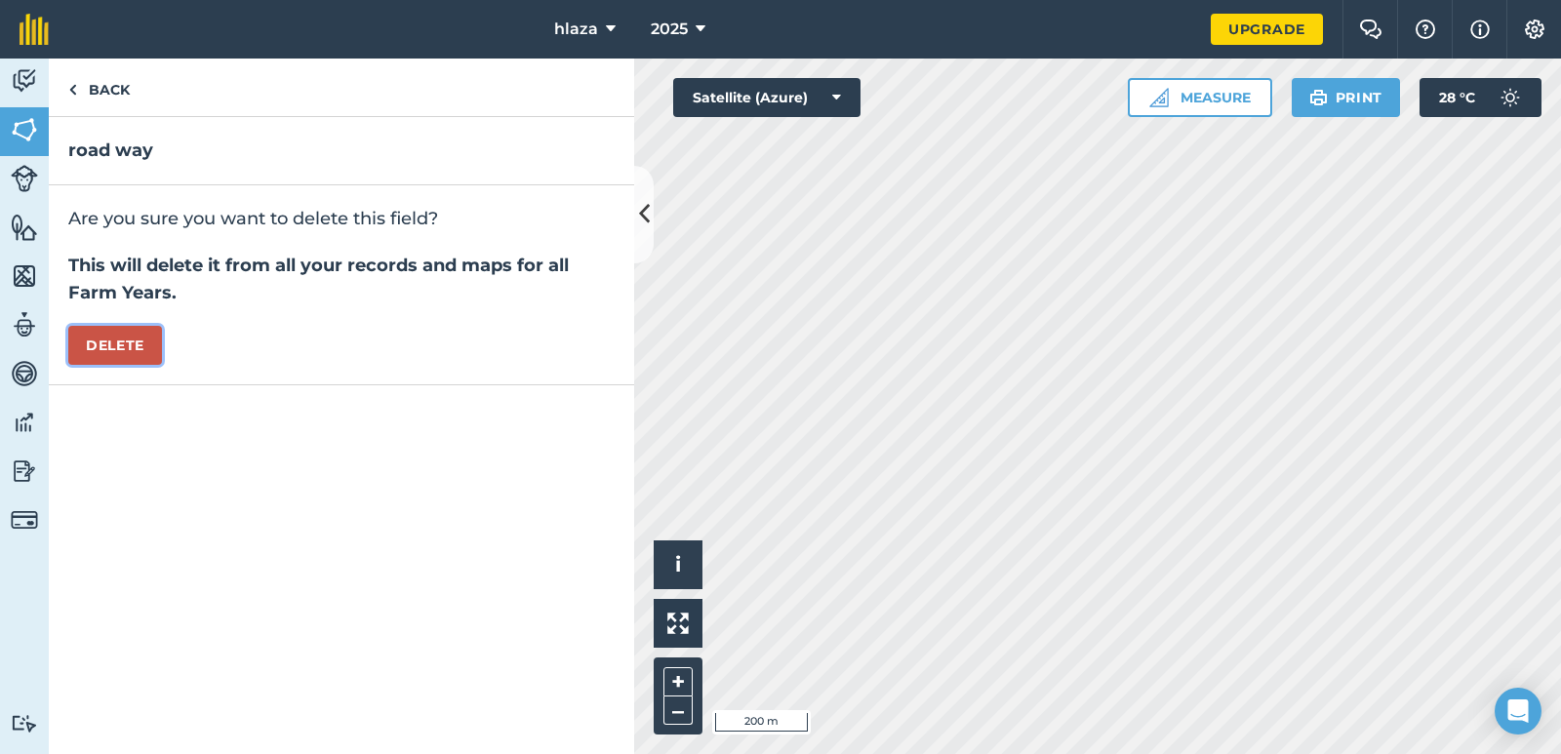
click at [110, 352] on button "Delete" at bounding box center [115, 345] width 94 height 39
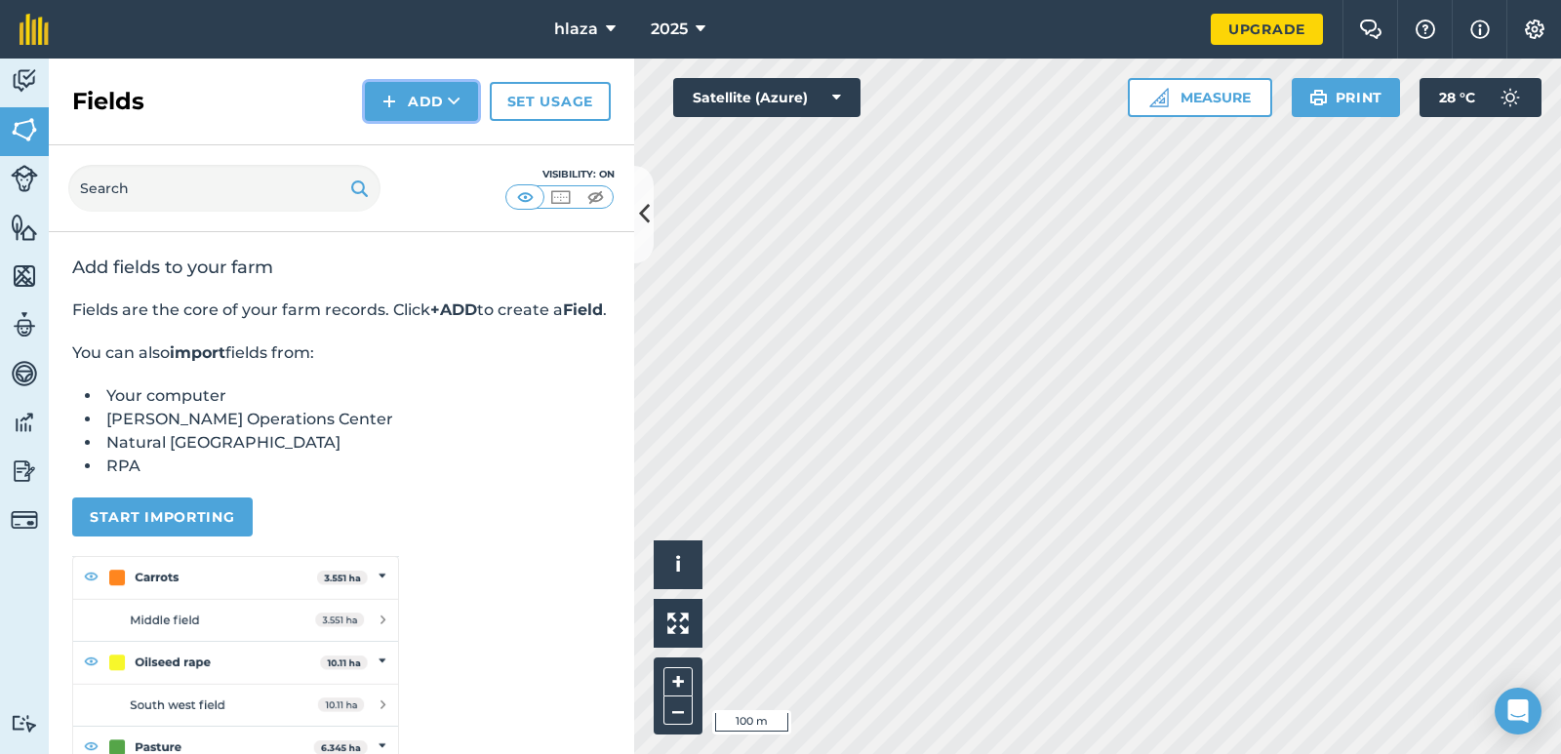
click at [454, 96] on icon at bounding box center [454, 102] width 13 height 20
click at [840, 92] on icon at bounding box center [836, 98] width 9 height 20
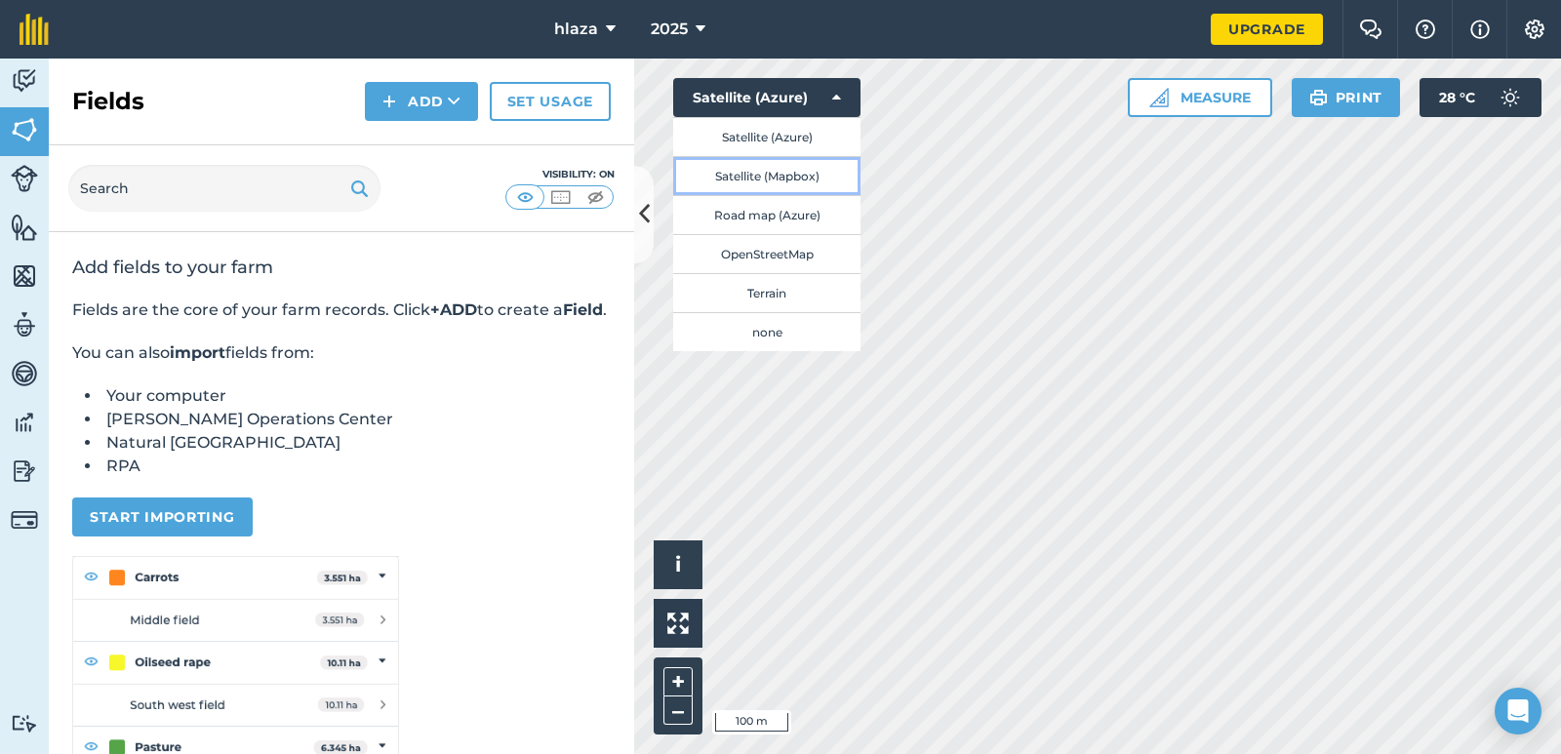
click at [763, 177] on button "Satellite (Mapbox)" at bounding box center [766, 175] width 187 height 39
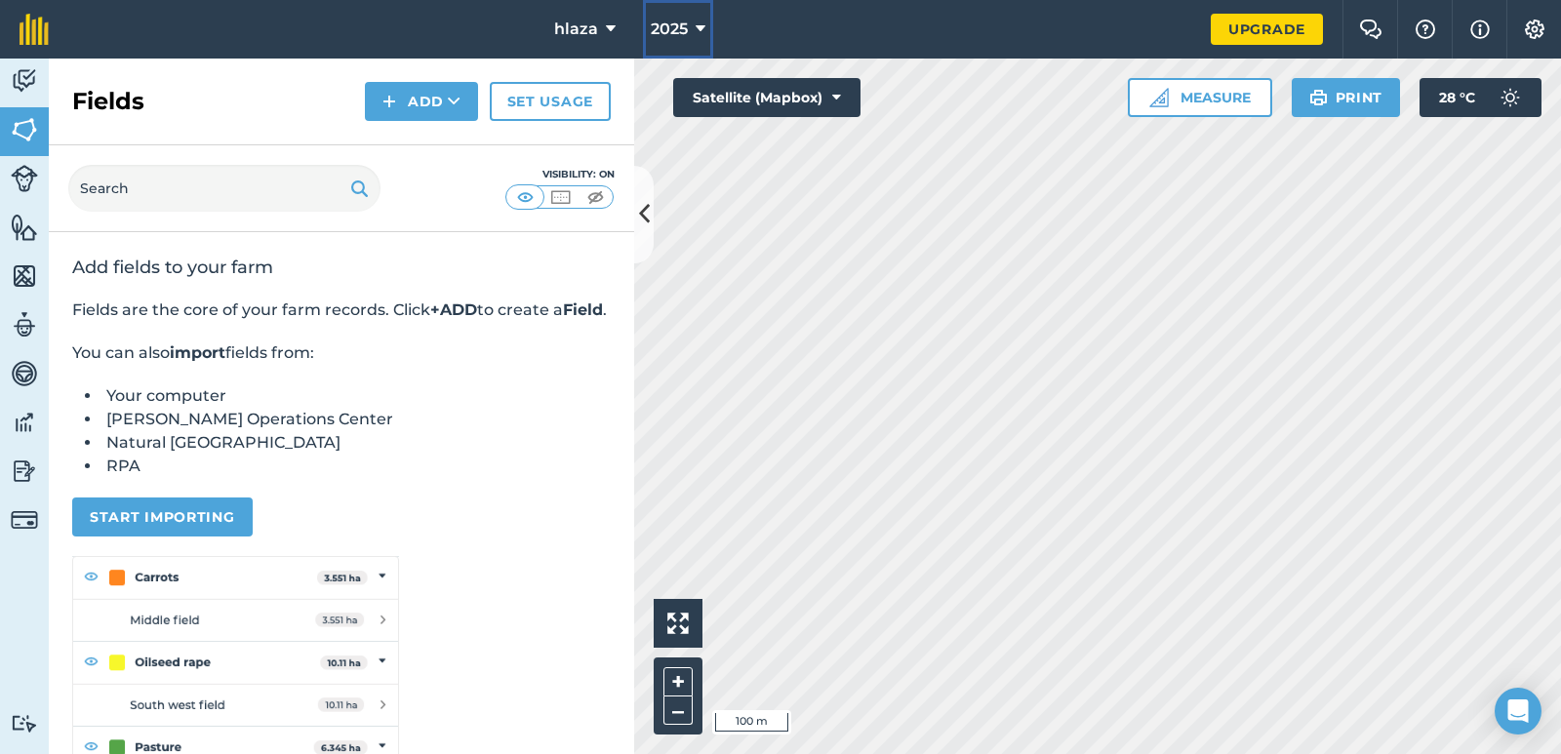
click at [699, 26] on icon at bounding box center [701, 29] width 10 height 23
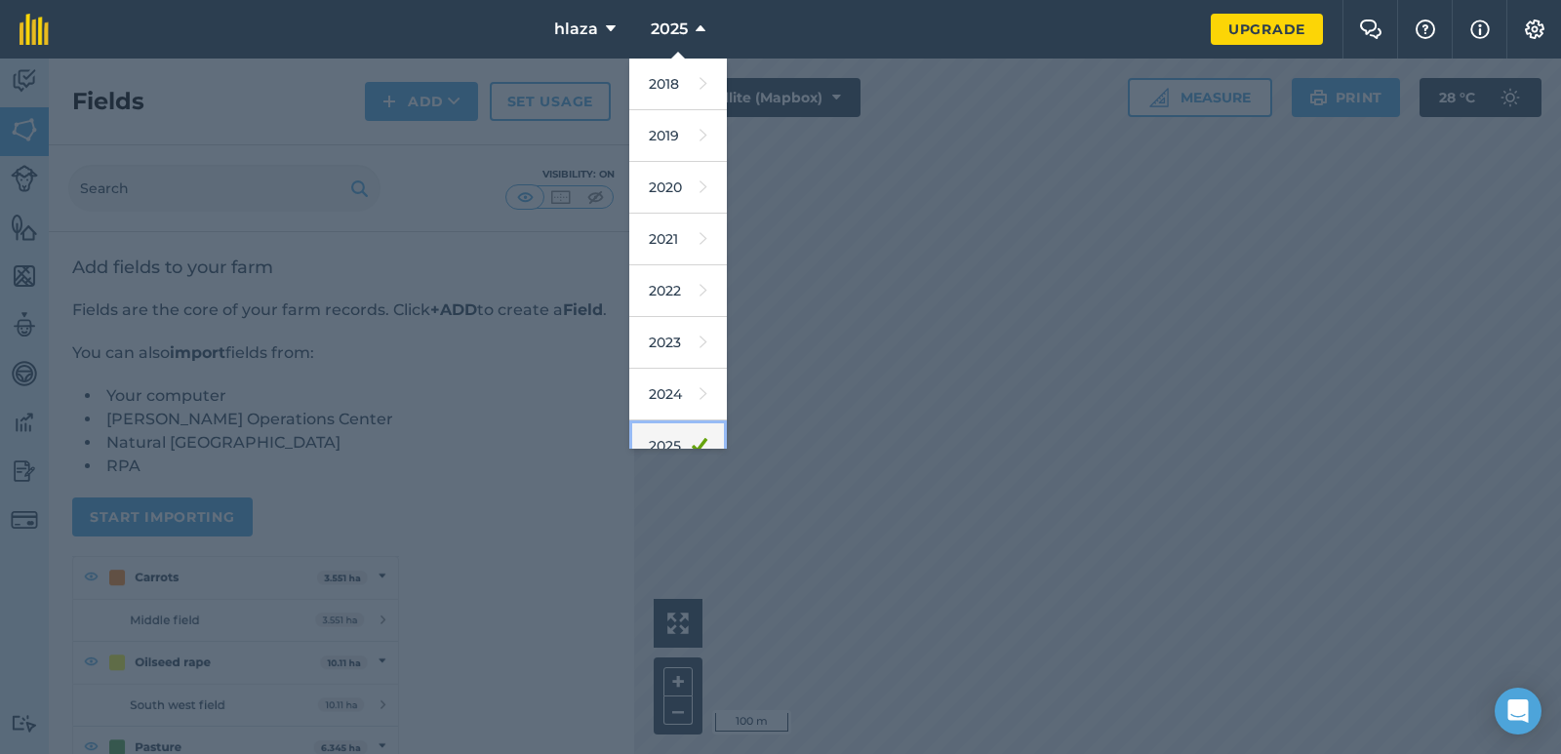
click at [666, 442] on link "2025" at bounding box center [678, 446] width 98 height 52
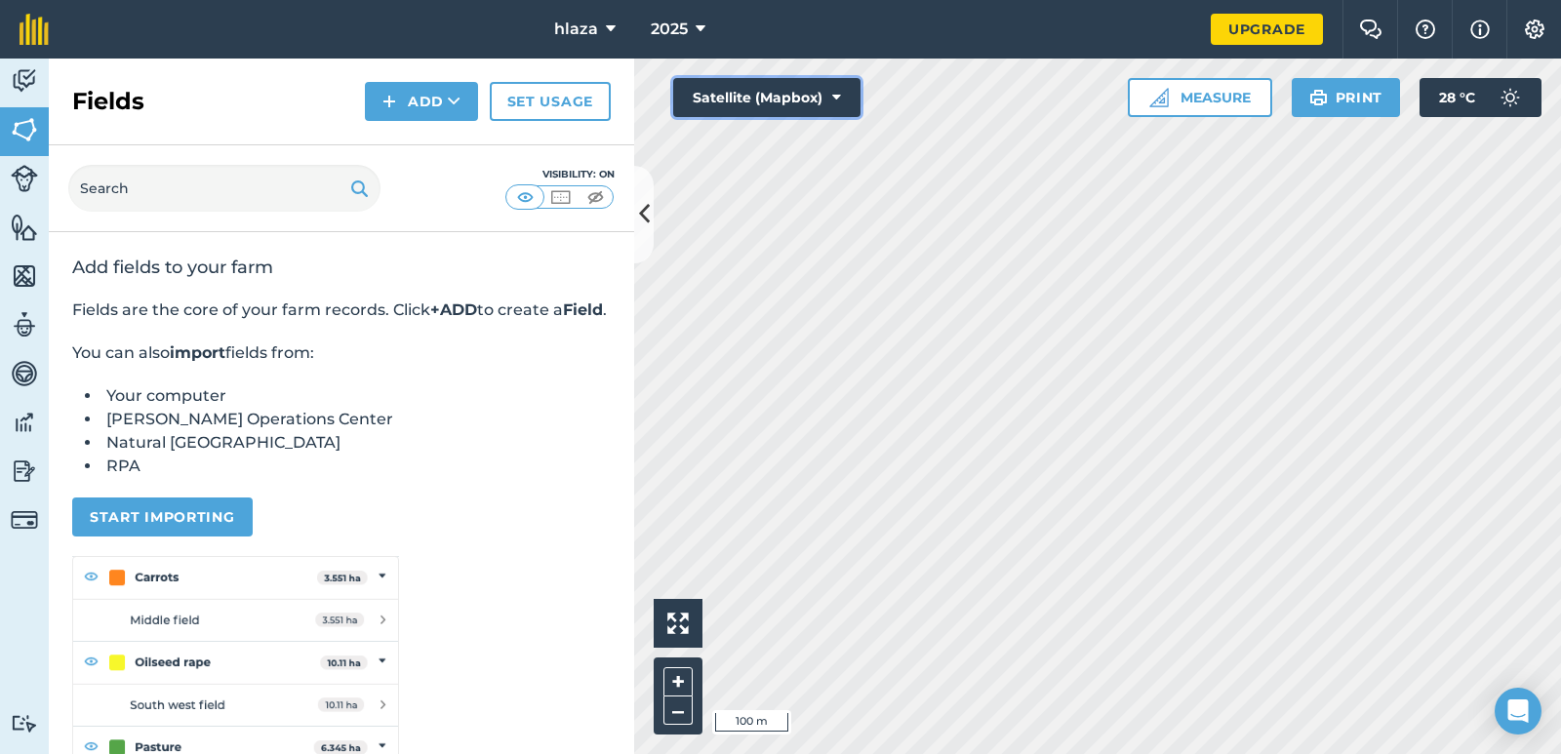
click at [830, 96] on button "Satellite (Mapbox)" at bounding box center [766, 97] width 187 height 39
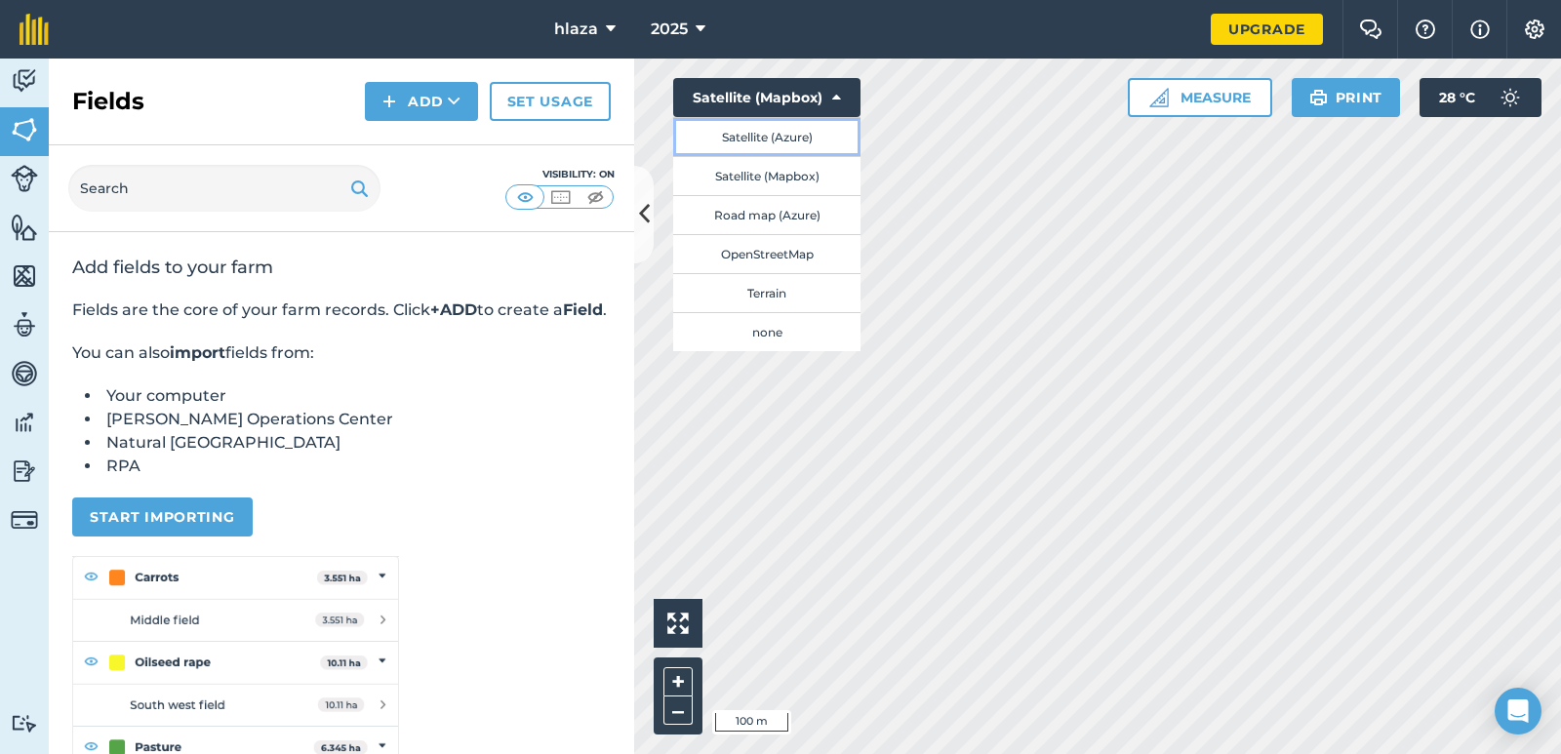
click at [779, 141] on button "Satellite (Azure)" at bounding box center [766, 136] width 187 height 39
